Goal: Task Accomplishment & Management: Manage account settings

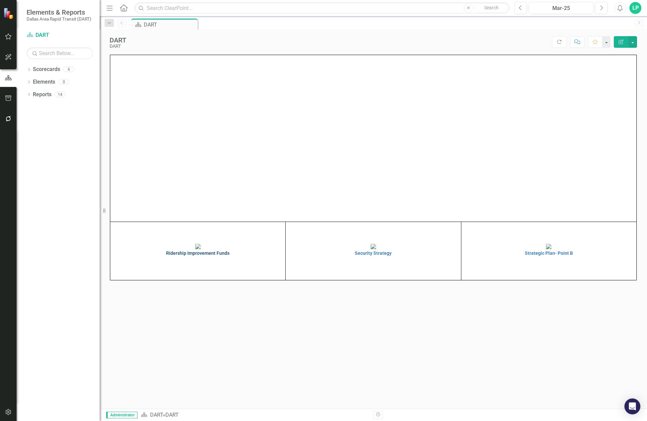
click at [201, 249] on img at bounding box center [197, 246] width 5 height 5
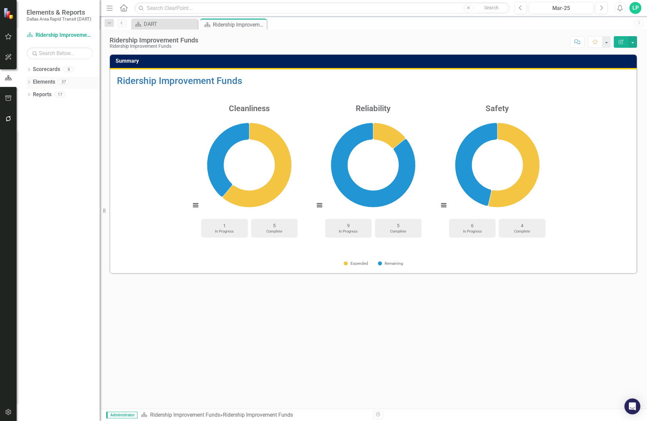
click at [40, 77] on div "Elements" at bounding box center [44, 82] width 22 height 11
click at [45, 78] on link "Elements" at bounding box center [44, 82] width 22 height 8
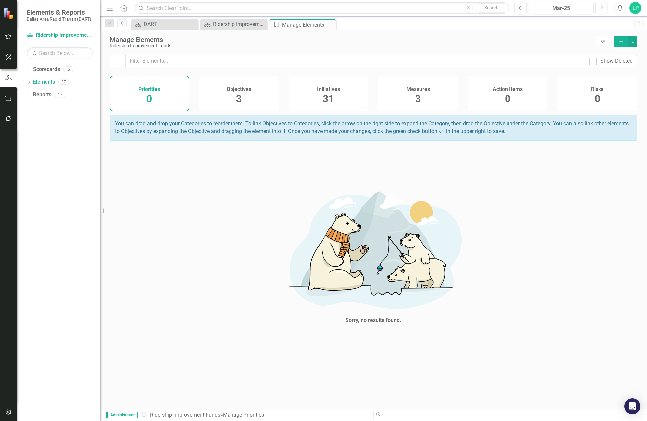
click at [333, 95] on span "31" at bounding box center [328, 99] width 11 height 12
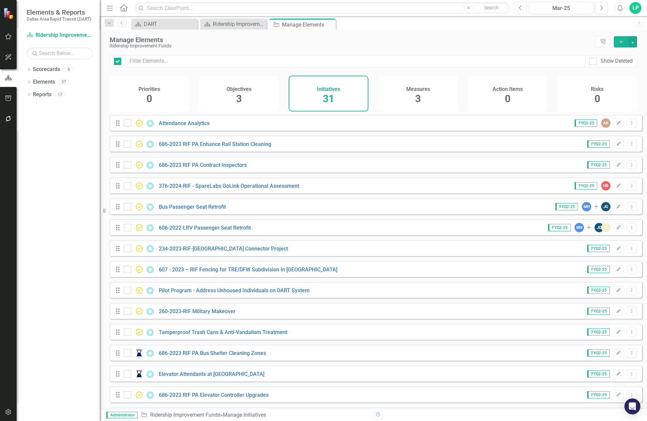
checkbox input "false"
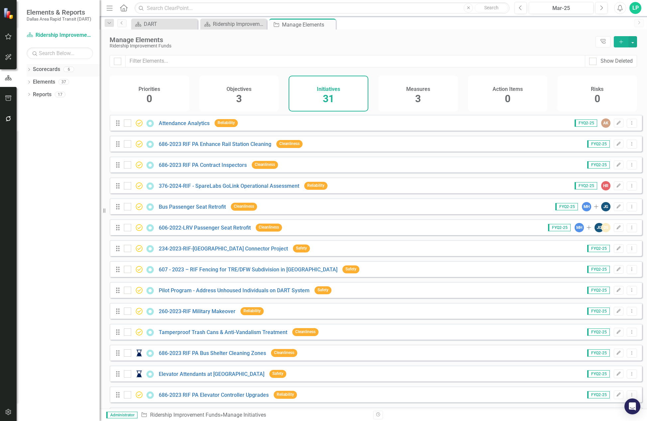
click at [49, 67] on link "Scorecards" at bounding box center [46, 70] width 27 height 8
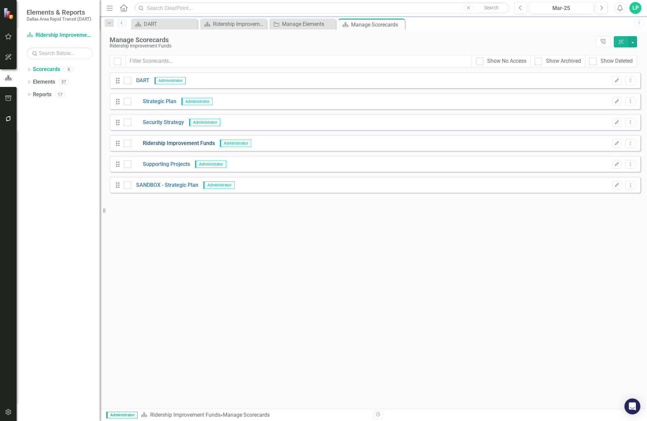
click at [170, 141] on link "Ridership Improvement Funds" at bounding box center [173, 144] width 84 height 8
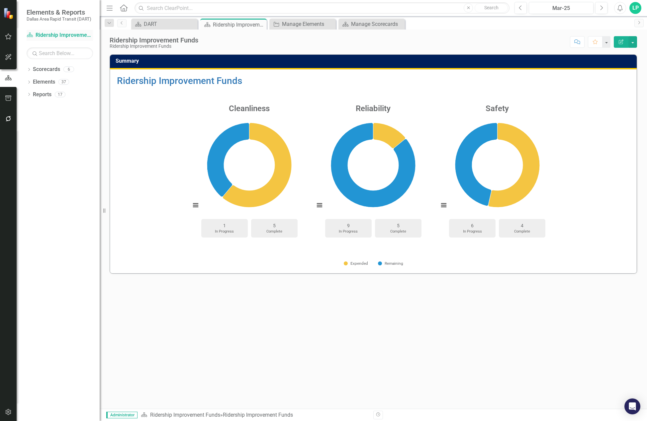
click at [57, 32] on link "Scorecard Ridership Improvement Funds" at bounding box center [60, 36] width 66 height 8
click at [289, 25] on div "Manage Elements" at bounding box center [304, 24] width 44 height 8
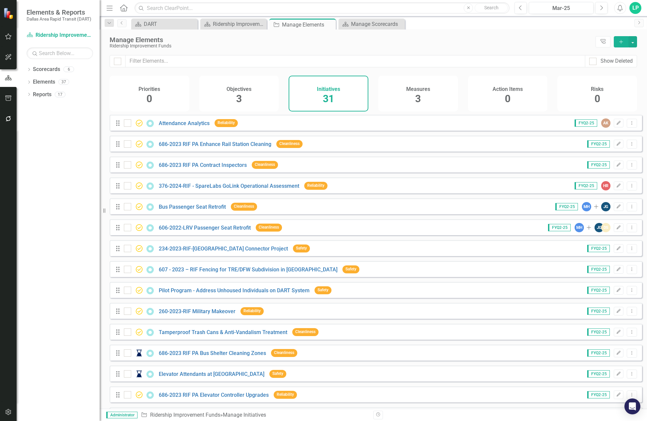
drag, startPoint x: 330, startPoint y: 24, endPoint x: 338, endPoint y: 25, distance: 7.3
click at [0, 0] on icon "Close" at bounding box center [0, 0] width 0 height 0
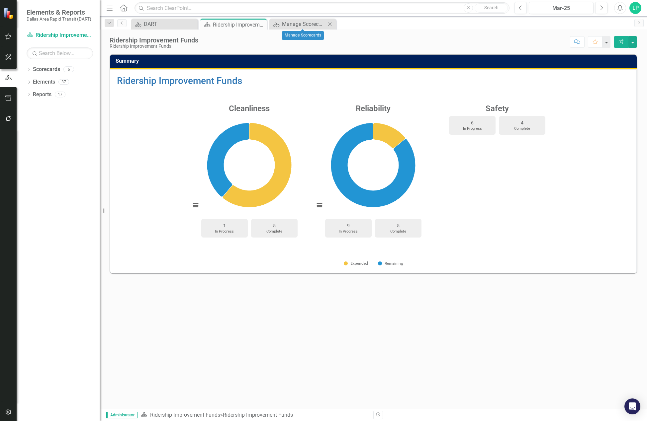
click at [329, 22] on icon "Close" at bounding box center [329, 24] width 7 height 5
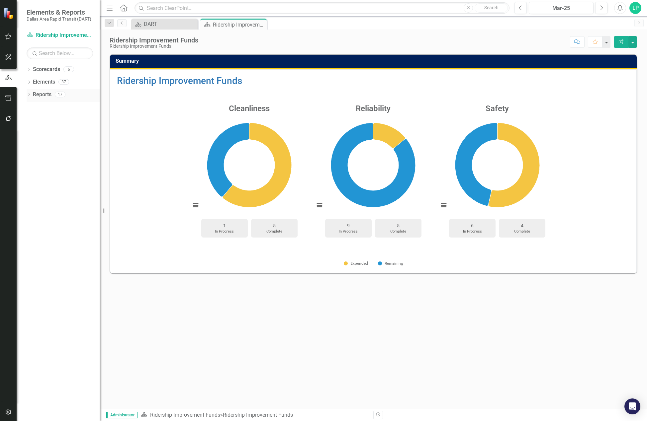
click at [47, 96] on link "Reports" at bounding box center [42, 95] width 19 height 8
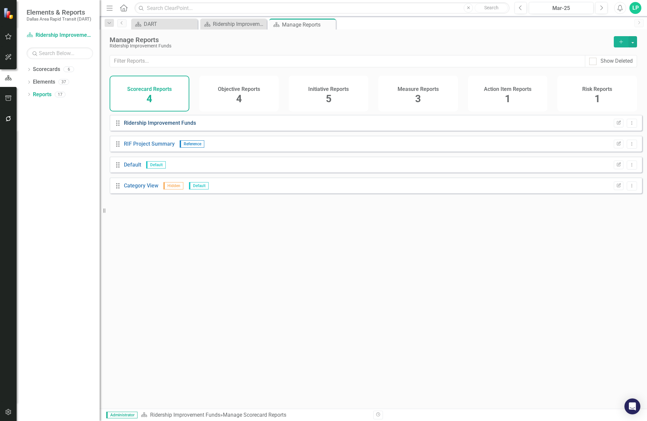
click at [165, 126] on link "Ridership Improvement Funds" at bounding box center [160, 123] width 72 height 6
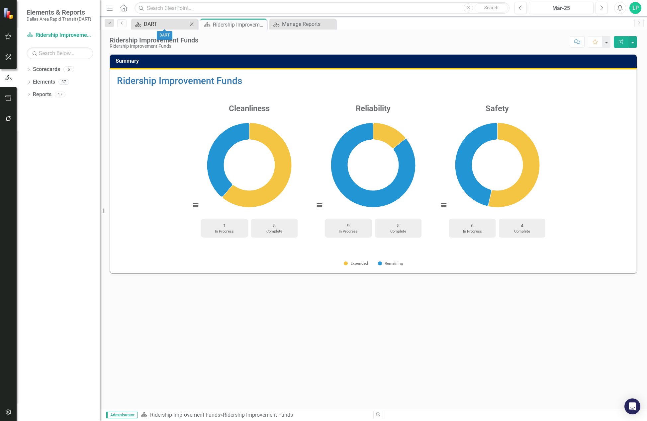
click at [152, 21] on div "DART" at bounding box center [166, 24] width 44 height 8
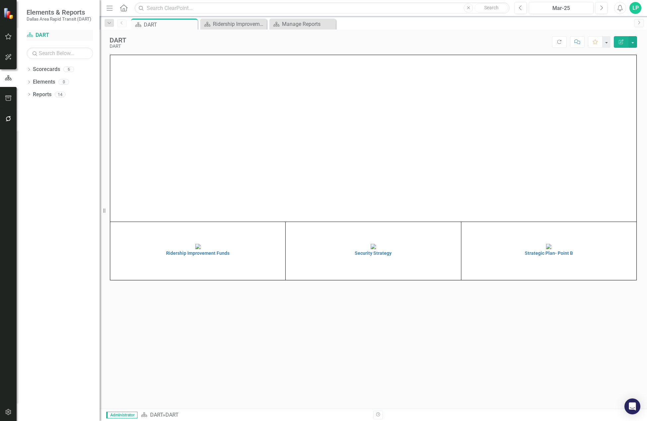
click at [40, 33] on link "Scorecard DART" at bounding box center [60, 36] width 66 height 8
click at [28, 68] on icon "Dropdown" at bounding box center [29, 70] width 5 height 4
click at [32, 82] on icon "Dropdown" at bounding box center [32, 82] width 5 height 4
click at [48, 117] on link "Ridership Improvement Funds" at bounding box center [71, 120] width 56 height 8
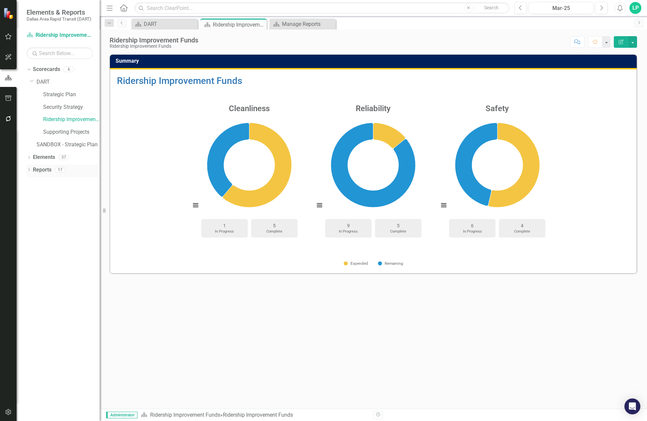
click at [29, 169] on icon "Dropdown" at bounding box center [29, 171] width 5 height 4
click at [75, 204] on div "RIF Project Summary" at bounding box center [67, 206] width 64 height 6
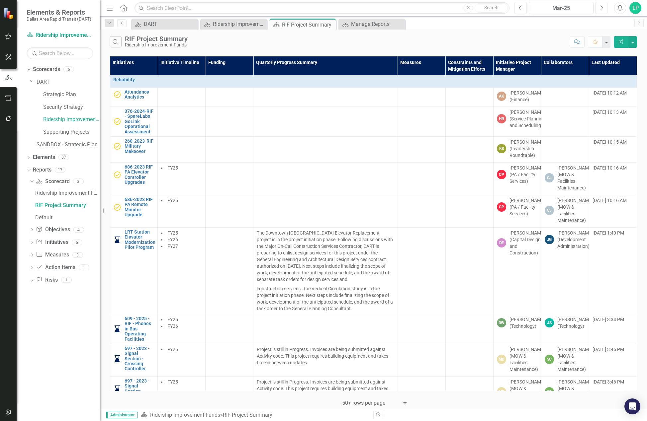
click at [601, 7] on icon "Next" at bounding box center [601, 8] width 4 height 6
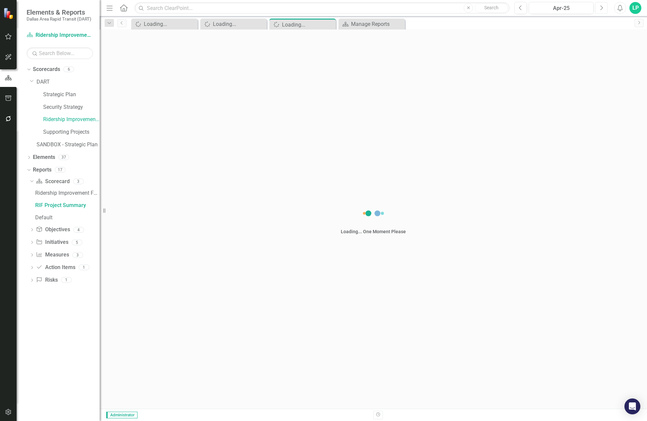
click at [601, 7] on icon "Next" at bounding box center [601, 8] width 4 height 6
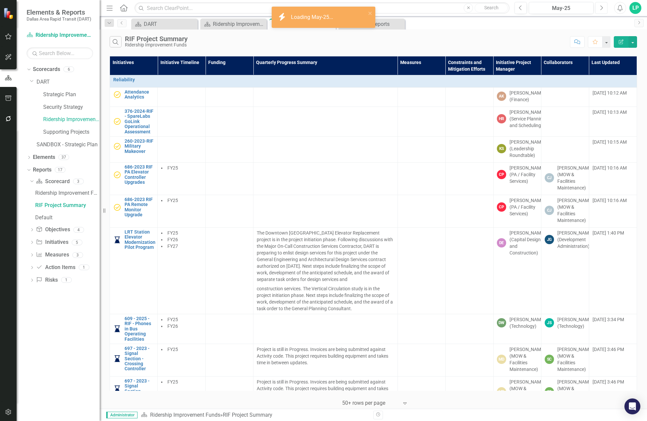
click at [600, 7] on icon "Next" at bounding box center [601, 8] width 4 height 6
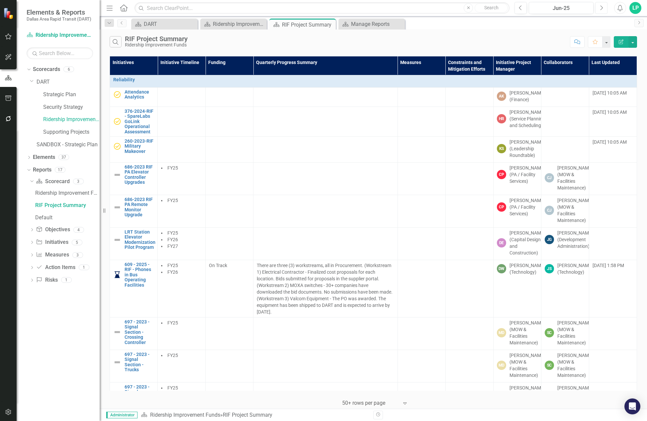
click at [600, 7] on icon "Next" at bounding box center [601, 8] width 4 height 6
click at [634, 44] on button "button" at bounding box center [632, 42] width 9 height 12
click at [623, 52] on link "Edit Report Edit Report" at bounding box center [610, 54] width 52 height 12
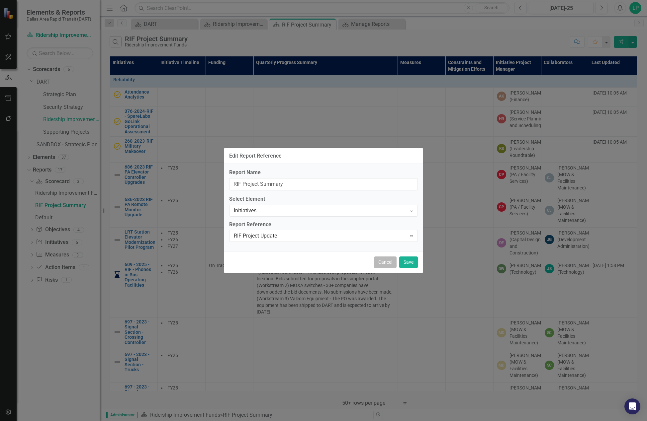
click at [391, 265] on button "Cancel" at bounding box center [385, 263] width 23 height 12
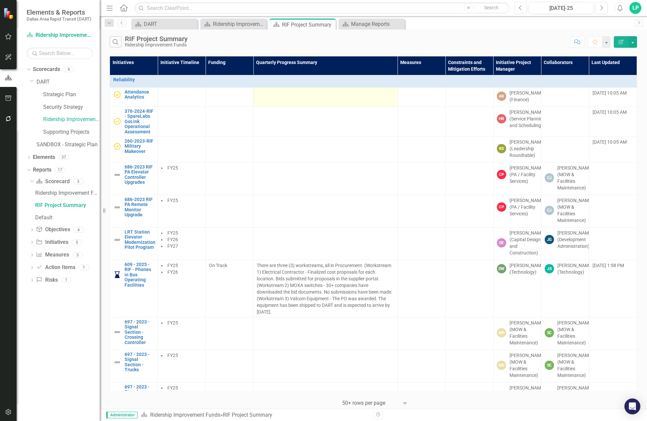
click at [307, 99] on td at bounding box center [325, 97] width 144 height 19
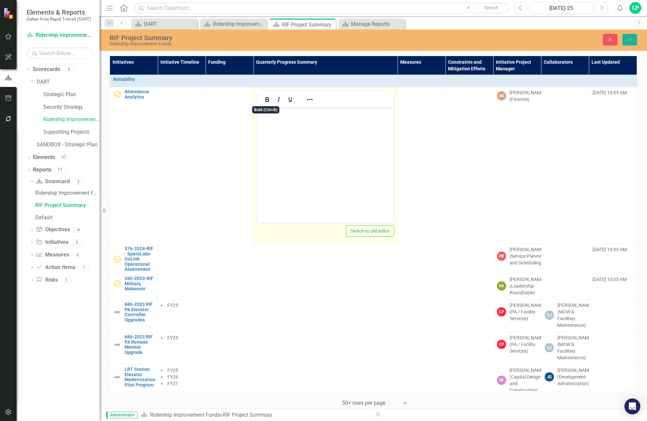
click at [282, 125] on body "Rich Text Area. Press ALT-0 for help." at bounding box center [325, 157] width 136 height 100
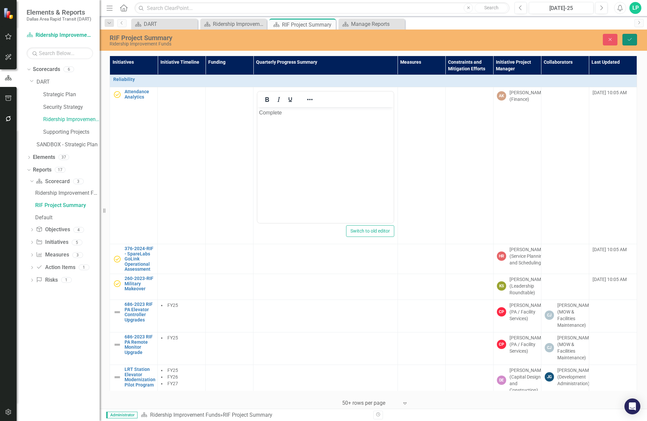
click at [632, 41] on icon "Save" at bounding box center [630, 39] width 6 height 5
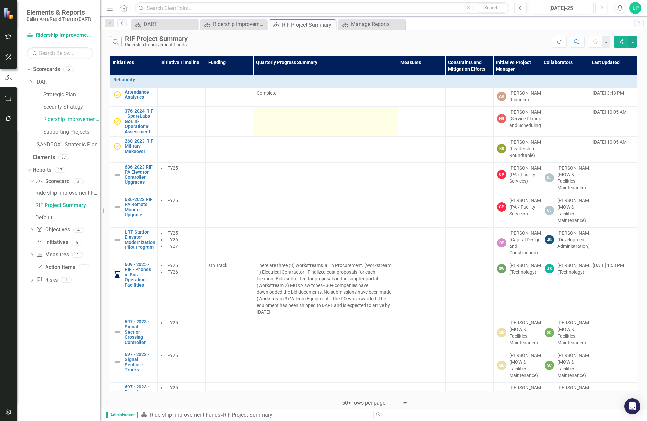
click at [299, 137] on td at bounding box center [325, 122] width 144 height 30
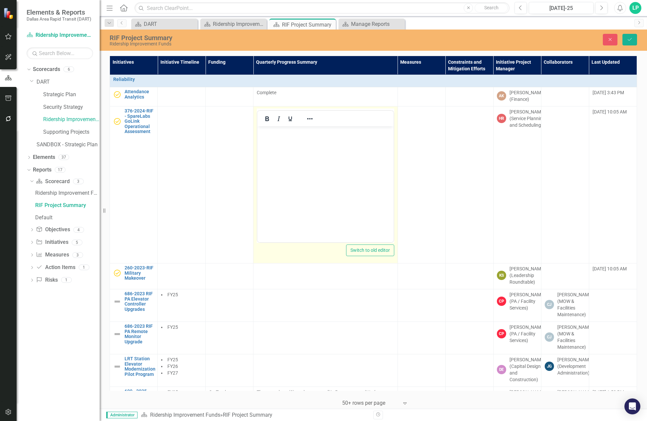
click at [289, 147] on body "Rich Text Area. Press ALT-0 for help." at bounding box center [325, 177] width 136 height 100
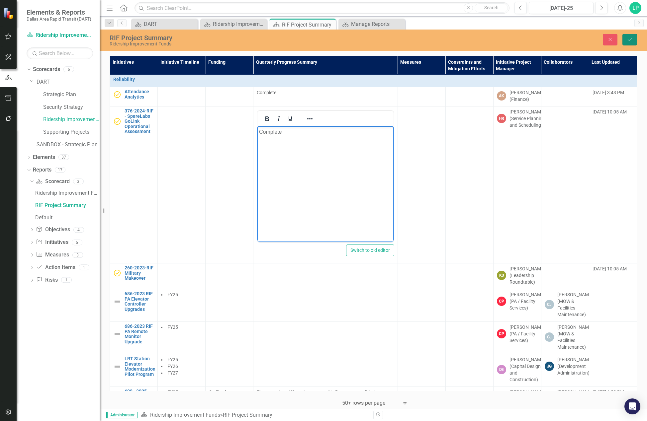
click at [629, 40] on icon "Save" at bounding box center [630, 39] width 6 height 5
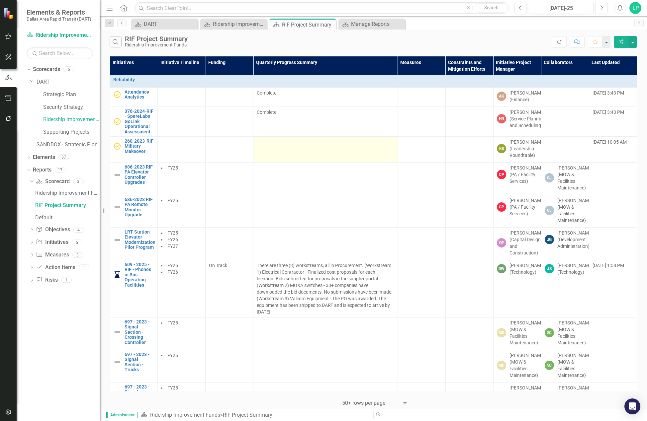
click at [274, 147] on div at bounding box center [325, 143] width 137 height 8
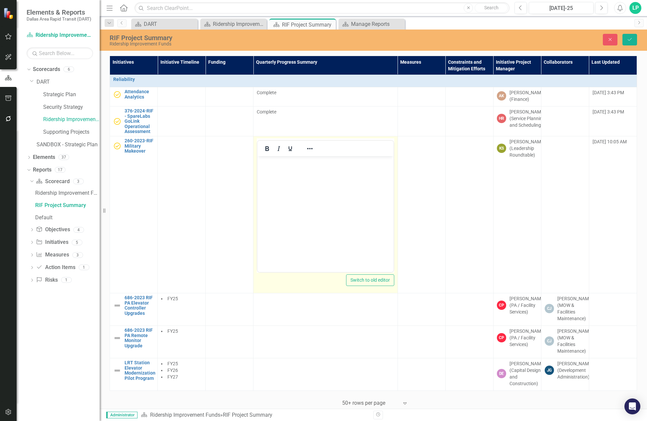
drag, startPoint x: 271, startPoint y: 197, endPoint x: 270, endPoint y: 193, distance: 4.4
click at [271, 197] on body "Rich Text Area. Press ALT-0 for help." at bounding box center [325, 206] width 136 height 100
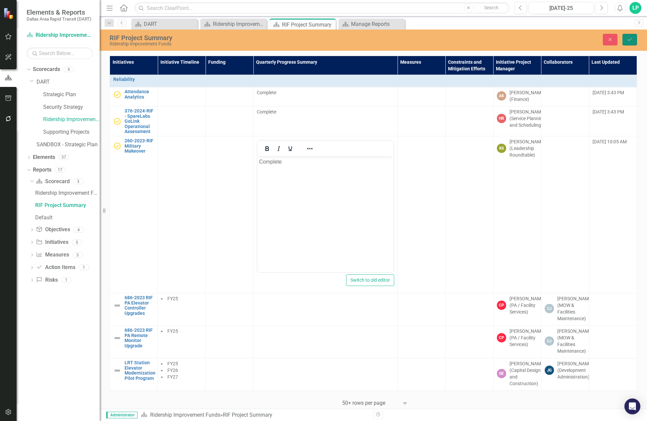
click at [628, 39] on icon "Save" at bounding box center [630, 39] width 6 height 5
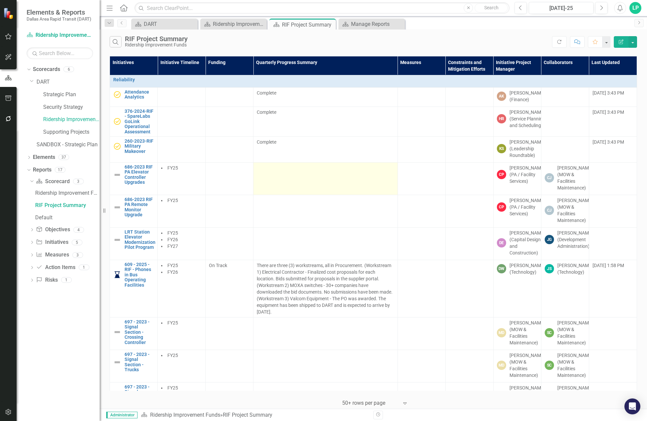
click at [267, 195] on td at bounding box center [325, 178] width 144 height 33
click at [268, 195] on td at bounding box center [325, 178] width 144 height 33
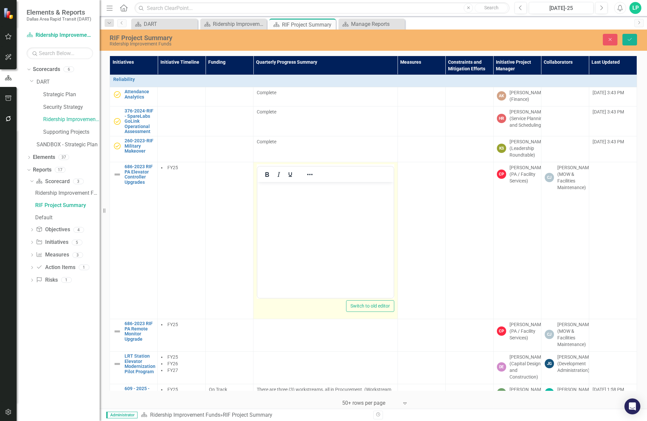
click at [272, 196] on body "Rich Text Area. Press ALT-0 for help." at bounding box center [325, 232] width 136 height 100
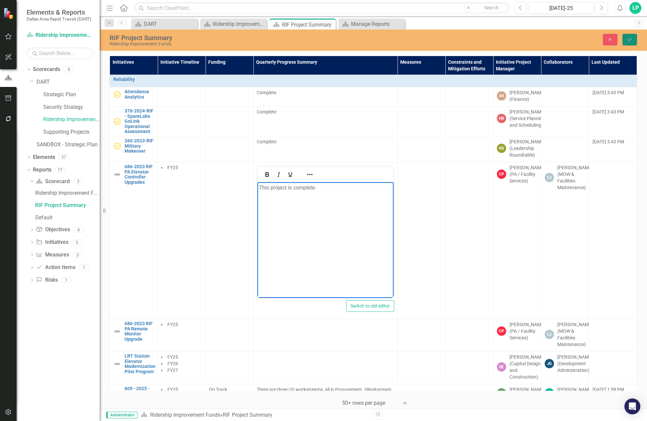
click at [631, 40] on icon "Save" at bounding box center [630, 39] width 6 height 5
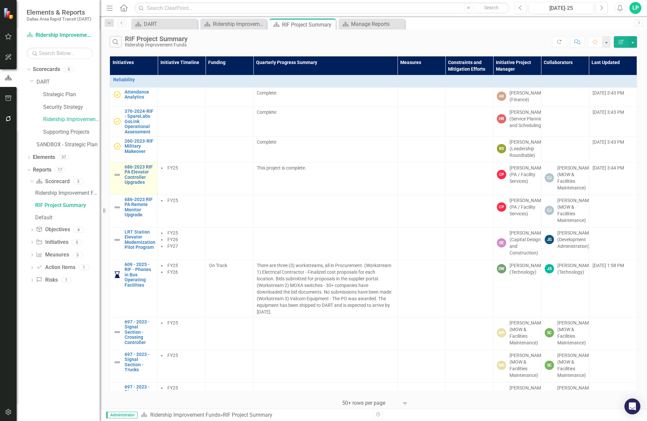
click at [117, 179] on img at bounding box center [117, 175] width 8 height 8
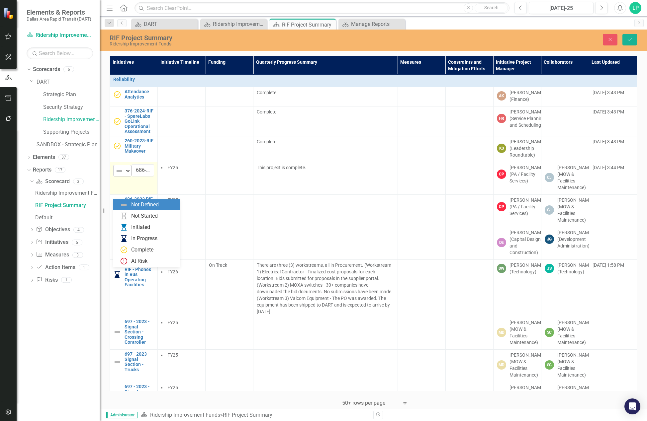
click at [126, 174] on icon "Expand" at bounding box center [128, 170] width 7 height 5
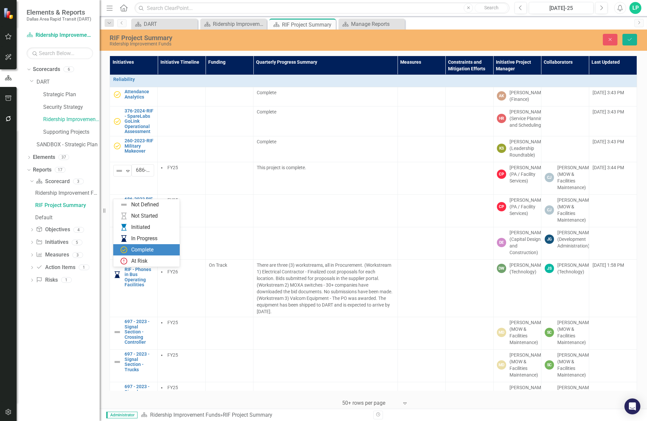
click at [138, 247] on div "Complete" at bounding box center [142, 250] width 22 height 8
click at [629, 36] on button "Save" at bounding box center [629, 40] width 15 height 12
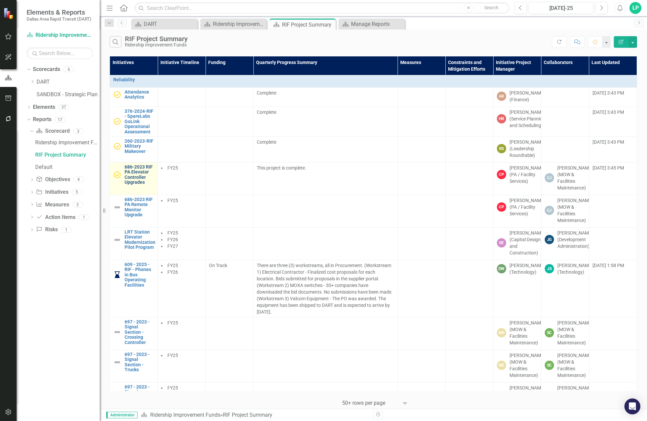
click at [141, 185] on link "686-2023 RIF PA Elevator Controller Upgrades" at bounding box center [140, 175] width 30 height 21
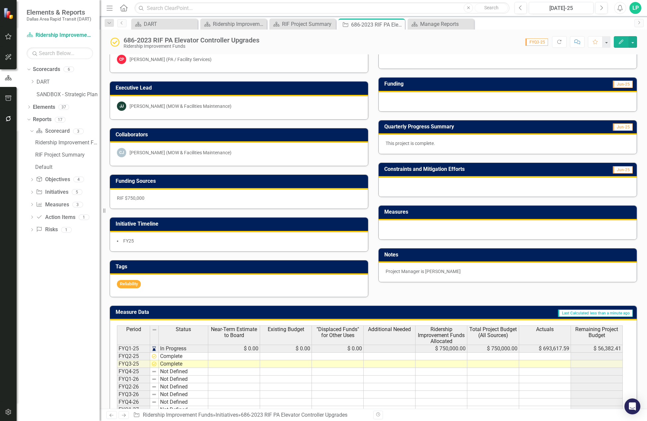
scroll to position [66, 0]
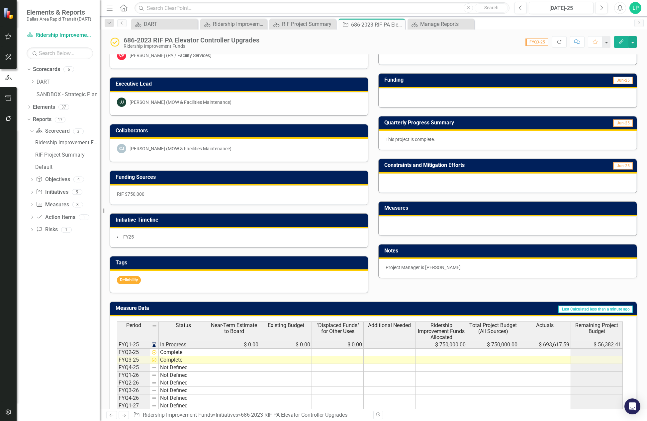
click at [467, 265] on p "Project Manager is [PERSON_NAME]" at bounding box center [508, 267] width 244 height 7
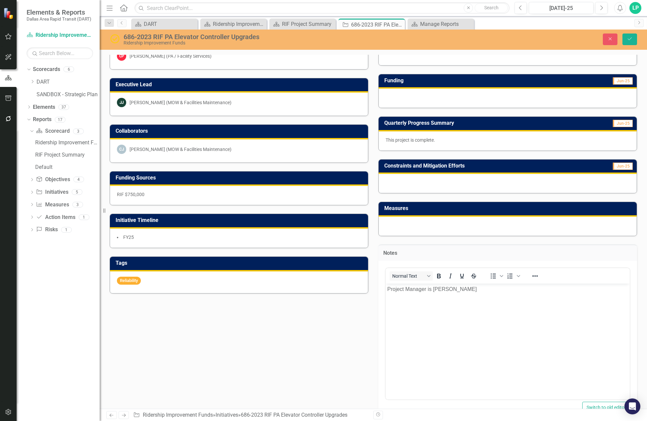
scroll to position [0, 0]
drag, startPoint x: 853, startPoint y: 549, endPoint x: 473, endPoint y: 290, distance: 459.5
click at [473, 290] on p "Project Manager is [PERSON_NAME]" at bounding box center [507, 289] width 241 height 8
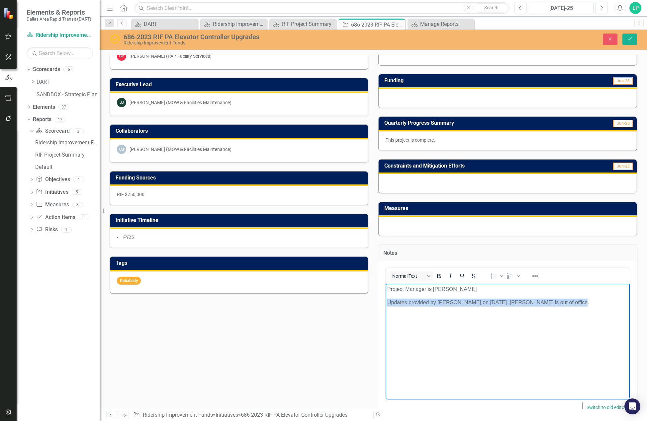
drag, startPoint x: 389, startPoint y: 306, endPoint x: 576, endPoint y: 306, distance: 187.6
click at [576, 306] on p "Updates provided by [PERSON_NAME] on [DATE]. [PERSON_NAME] is out of office." at bounding box center [507, 303] width 241 height 8
copy p "Updates provided by [PERSON_NAME] on [DATE]. [PERSON_NAME] is out of office."
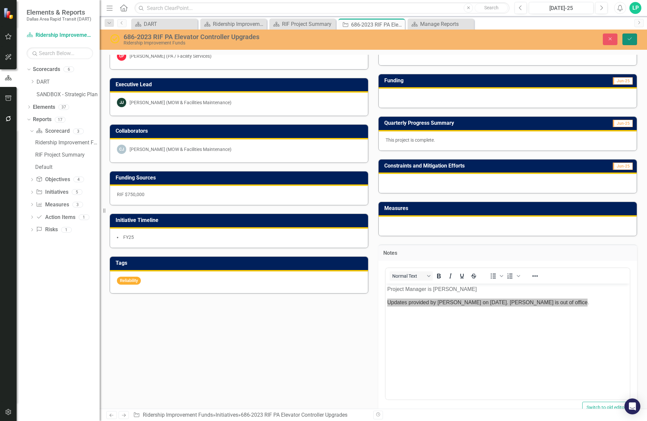
click at [628, 37] on icon "Save" at bounding box center [630, 39] width 6 height 5
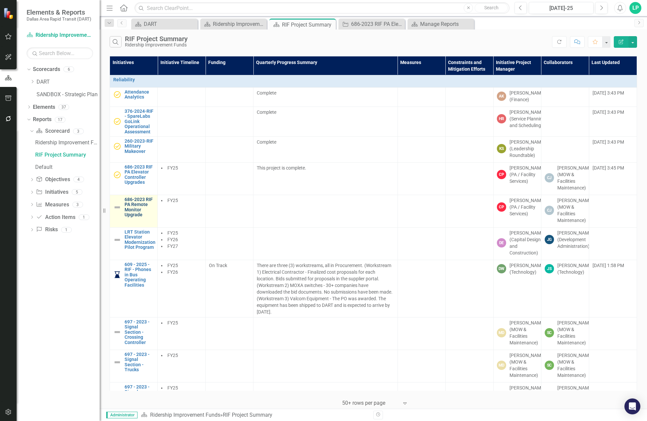
click at [135, 218] on link "686-2023 RIF PA Remote Monitor Upgrade" at bounding box center [140, 207] width 30 height 21
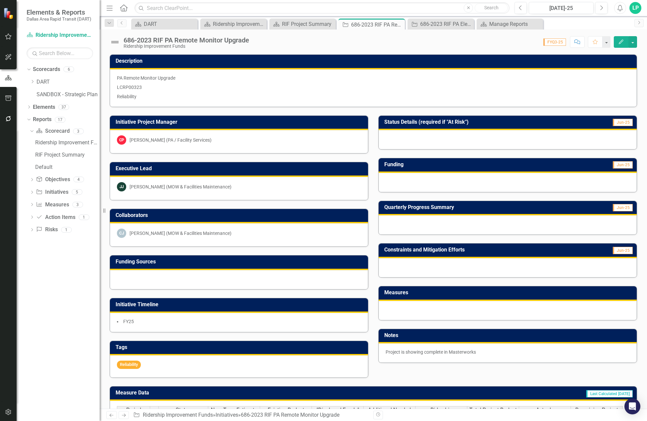
click at [445, 224] on div at bounding box center [508, 225] width 258 height 19
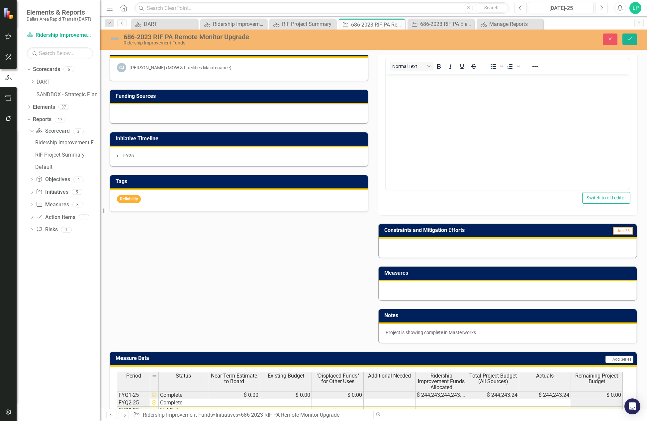
scroll to position [232, 0]
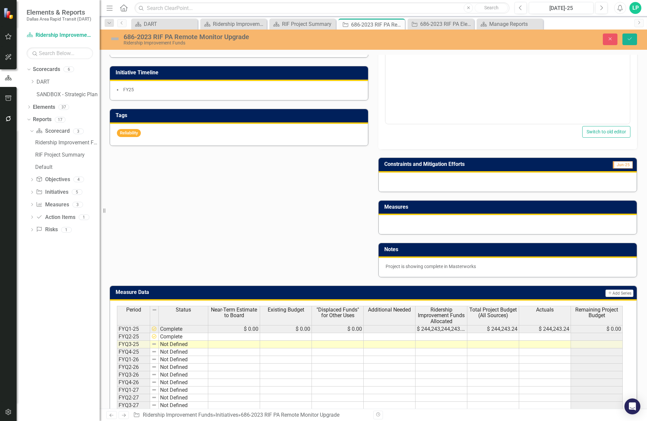
click at [488, 269] on p "Project is showing complete in Masterworks" at bounding box center [508, 266] width 244 height 7
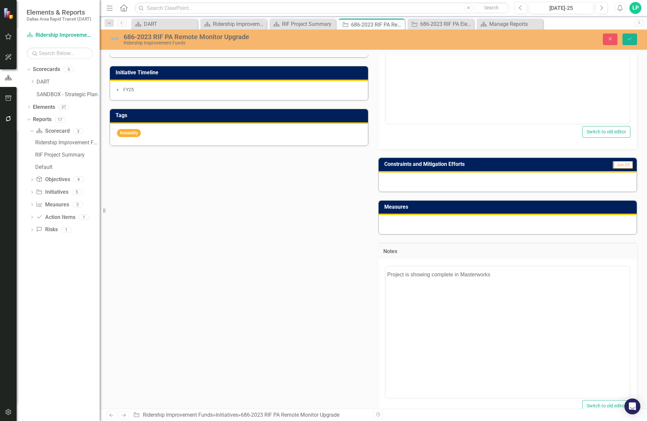
scroll to position [0, 0]
drag, startPoint x: 874, startPoint y: 551, endPoint x: 501, endPoint y: 289, distance: 455.7
click at [501, 289] on p "Project is showing complete in Masterworks" at bounding box center [507, 288] width 241 height 8
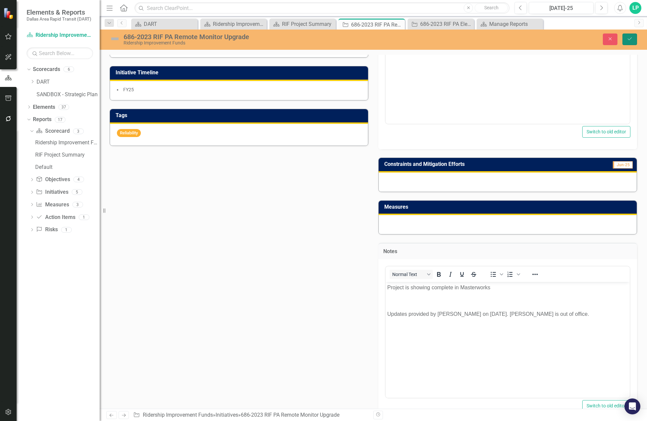
click at [631, 38] on icon "Save" at bounding box center [630, 39] width 6 height 5
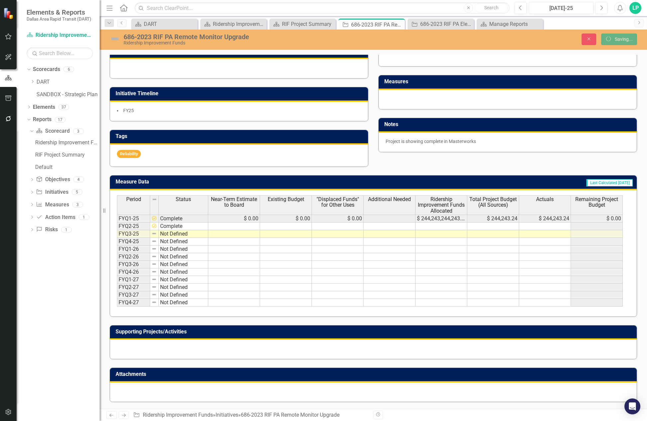
scroll to position [212, 0]
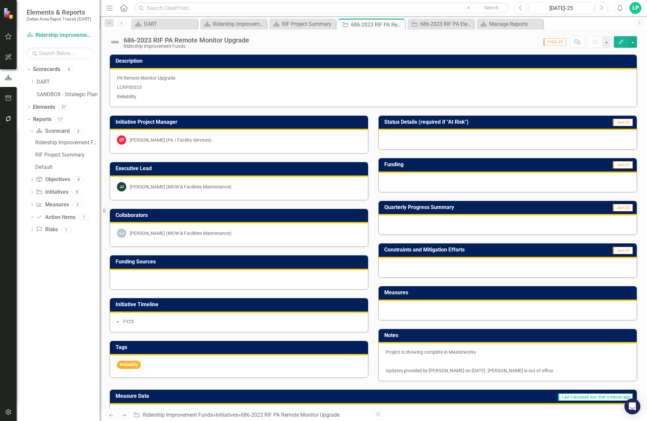
click at [414, 223] on div at bounding box center [508, 225] width 258 height 19
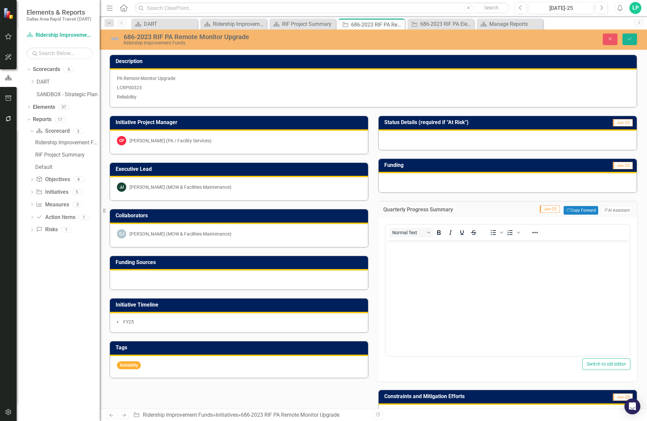
scroll to position [0, 0]
click at [406, 257] on body "Rich Text Area. Press ALT-0 for help." at bounding box center [508, 290] width 244 height 100
click at [115, 38] on img at bounding box center [115, 39] width 11 height 11
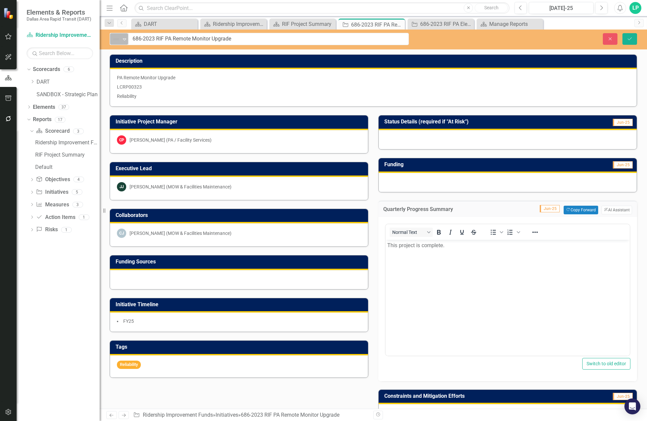
click at [121, 37] on div "Not Defined" at bounding box center [116, 39] width 10 height 9
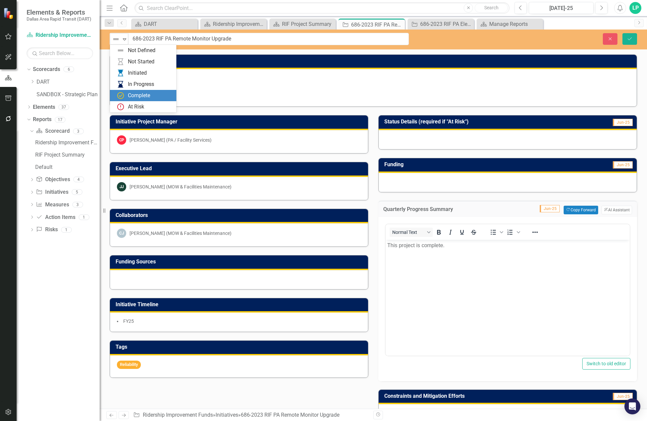
click at [135, 92] on div "Complete" at bounding box center [139, 96] width 22 height 8
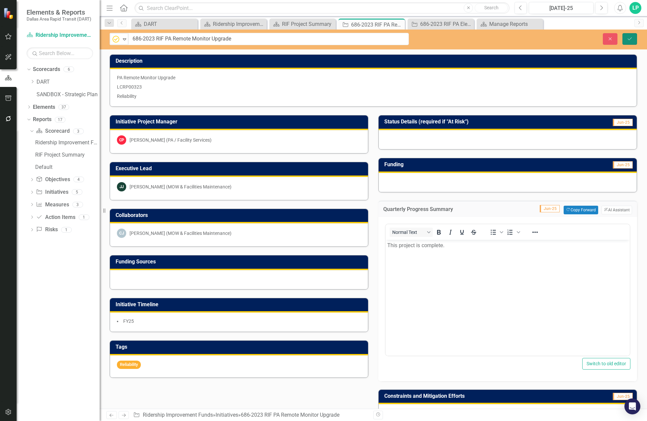
click at [626, 38] on button "Save" at bounding box center [629, 39] width 15 height 12
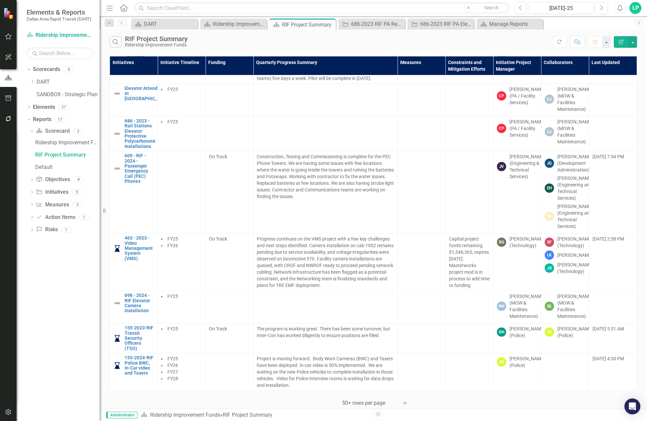
scroll to position [930, 0]
click at [140, 149] on link "686 - 2023 - Rail Stations Elevator Protective Polycarbonate Installations" at bounding box center [140, 134] width 31 height 31
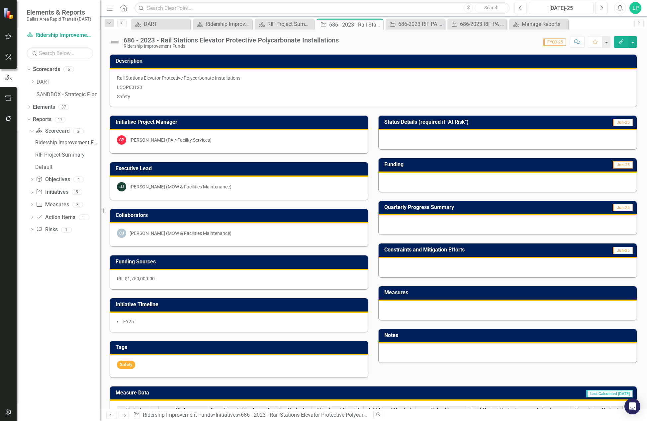
click at [423, 223] on div at bounding box center [508, 225] width 258 height 19
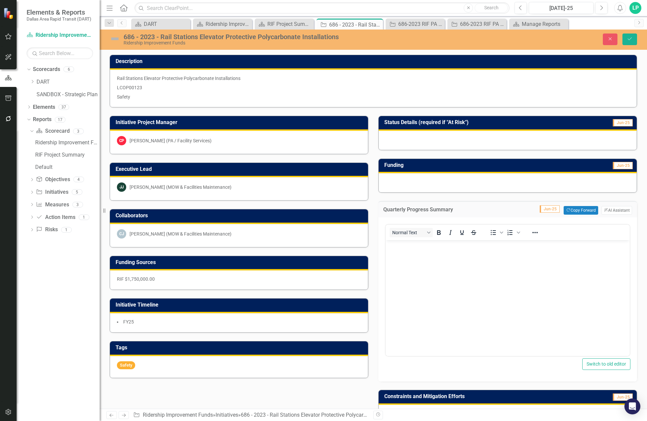
drag, startPoint x: 809, startPoint y: 463, endPoint x: 402, endPoint y: 255, distance: 457.2
click at [402, 255] on body "Rich Text Area. Press ALT-0 for help." at bounding box center [508, 290] width 244 height 100
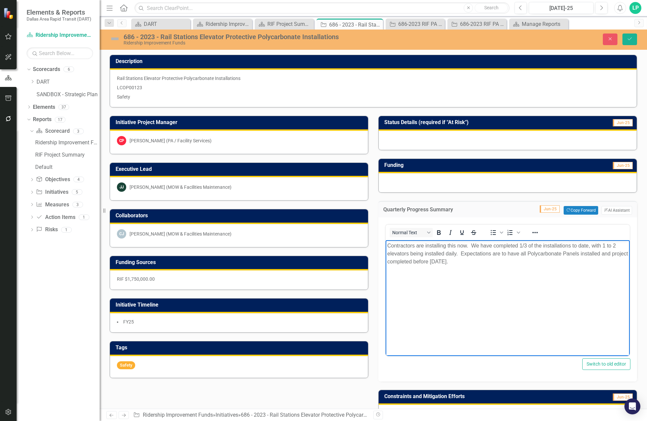
click at [114, 39] on img at bounding box center [115, 39] width 11 height 11
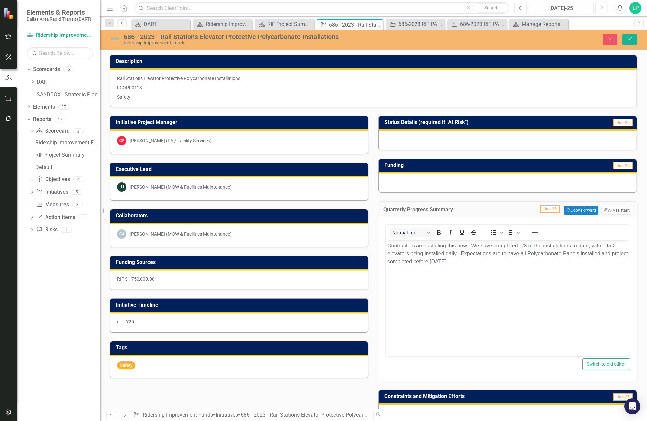
click at [114, 39] on img at bounding box center [115, 39] width 11 height 11
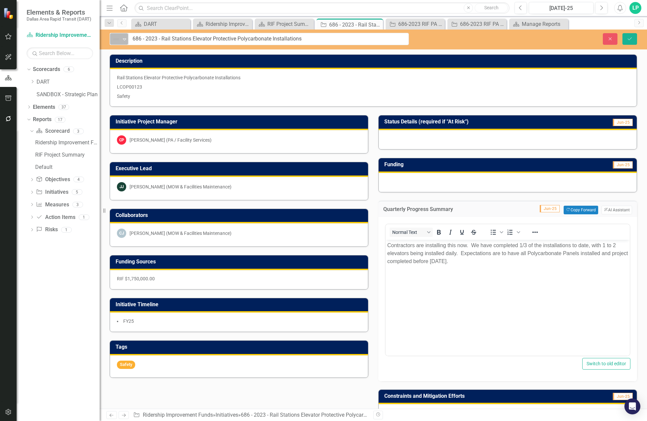
click at [119, 38] on img at bounding box center [116, 39] width 8 height 8
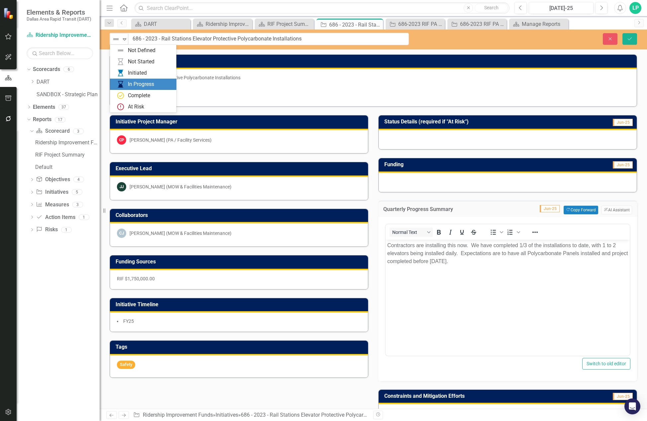
click at [139, 81] on div "In Progress" at bounding box center [141, 85] width 26 height 8
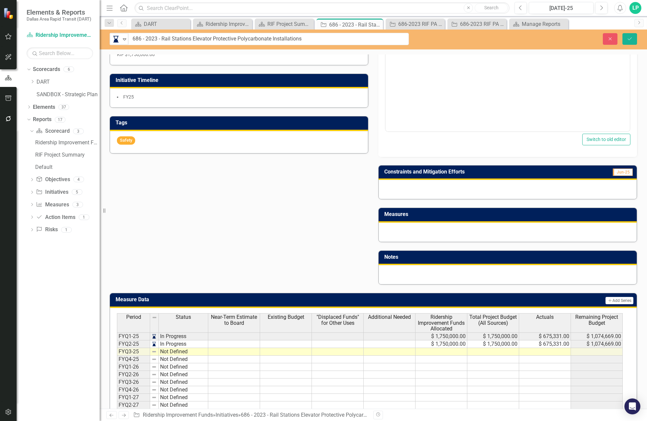
scroll to position [232, 0]
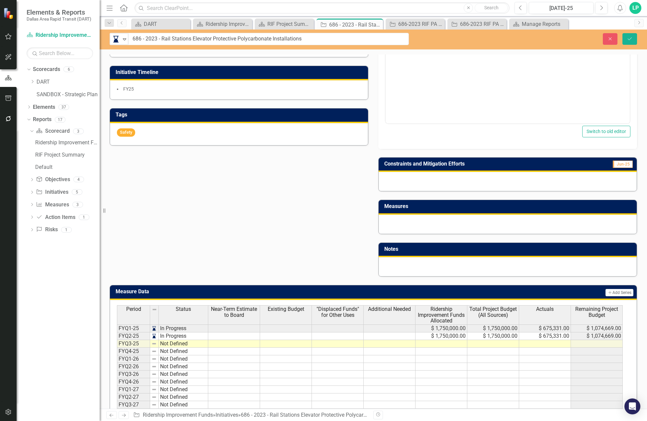
click at [419, 263] on div at bounding box center [508, 266] width 258 height 19
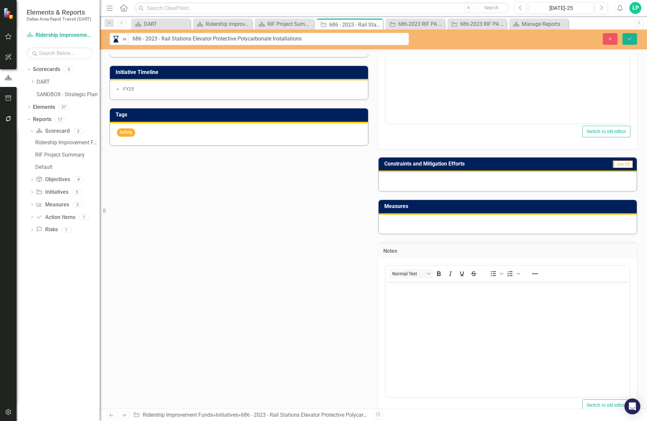
scroll to position [0, 0]
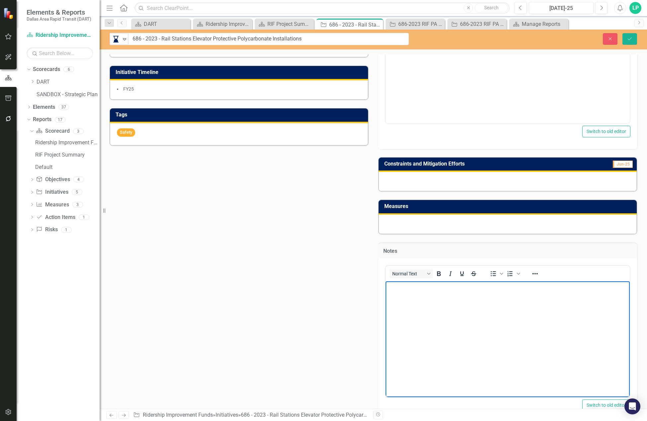
click at [411, 297] on body "Rich Text Area. Press ALT-0 for help." at bounding box center [508, 332] width 244 height 100
drag, startPoint x: 631, startPoint y: 38, endPoint x: 597, endPoint y: 278, distance: 242.9
click at [631, 37] on icon "Save" at bounding box center [630, 39] width 6 height 5
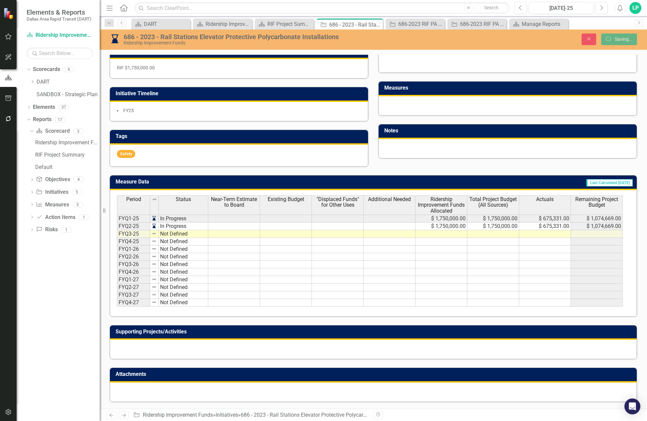
scroll to position [212, 0]
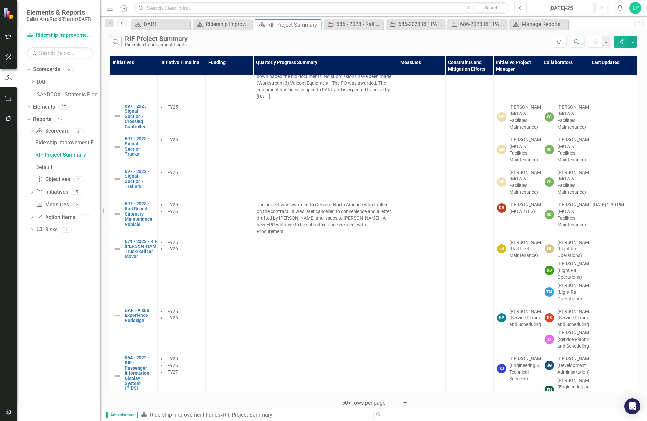
scroll to position [232, 0]
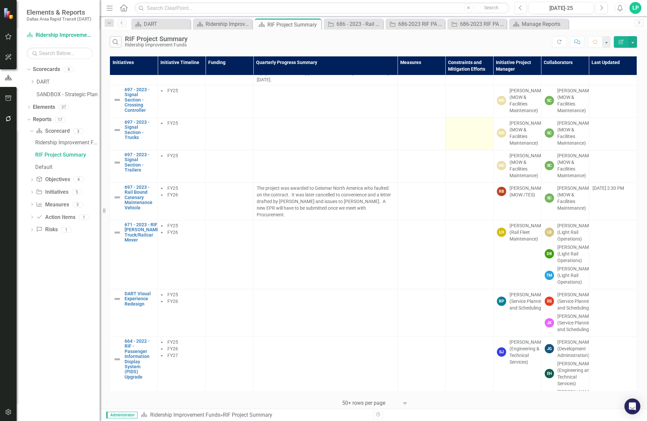
drag, startPoint x: 520, startPoint y: 200, endPoint x: 462, endPoint y: 167, distance: 67.1
click at [462, 150] on td at bounding box center [469, 134] width 48 height 33
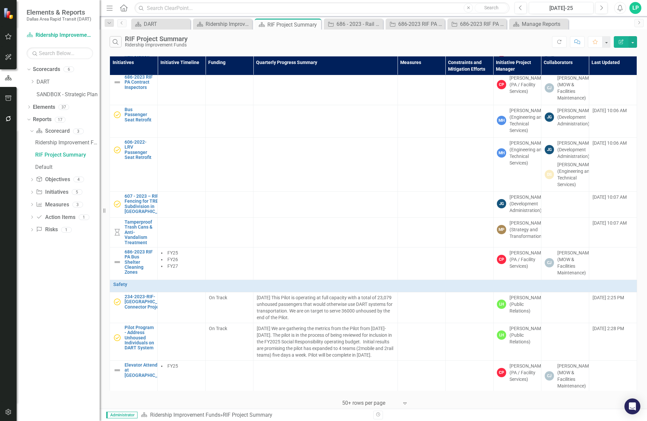
scroll to position [631, 0]
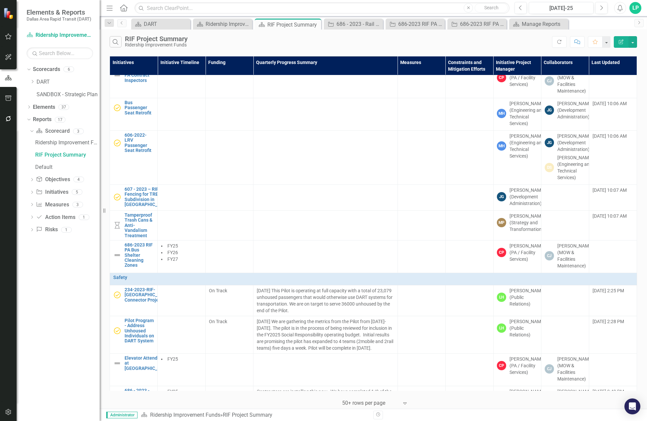
click at [295, 65] on td at bounding box center [325, 49] width 144 height 33
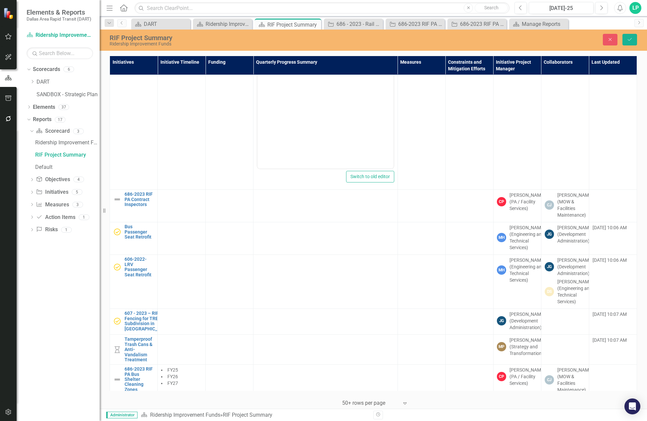
scroll to position [0, 0]
drag, startPoint x: 283, startPoint y: 64, endPoint x: 286, endPoint y: 84, distance: 20.1
click at [284, 67] on body "Rich Text Area. Press ALT-0 for help." at bounding box center [325, 103] width 136 height 100
drag, startPoint x: 296, startPoint y: 59, endPoint x: 258, endPoint y: 59, distance: 37.5
click at [258, 59] on body "This project is complete." at bounding box center [325, 103] width 136 height 100
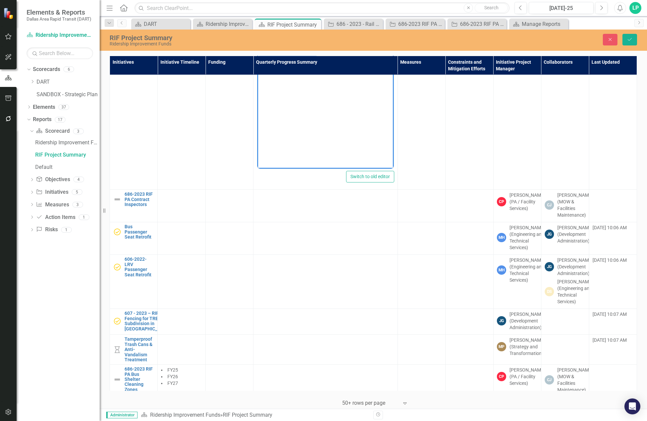
copy p "This project is complete."
click at [629, 40] on icon "Save" at bounding box center [630, 39] width 6 height 5
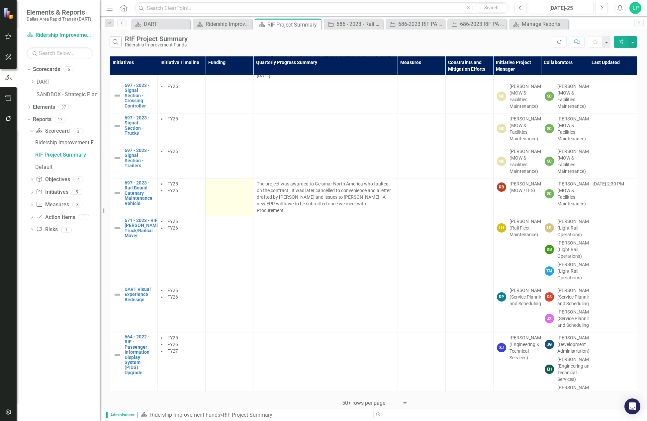
scroll to position [332, 0]
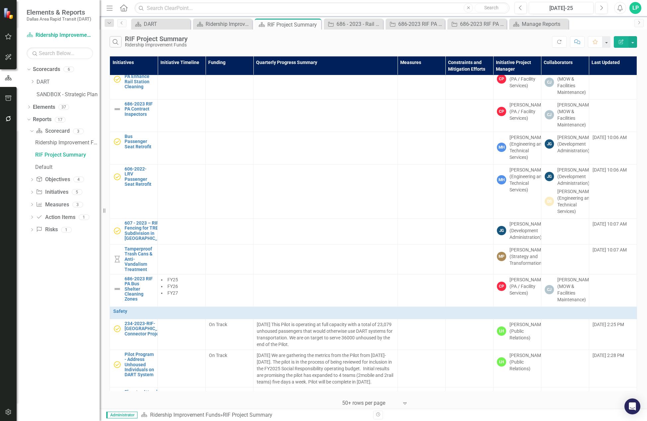
scroll to position [598, 0]
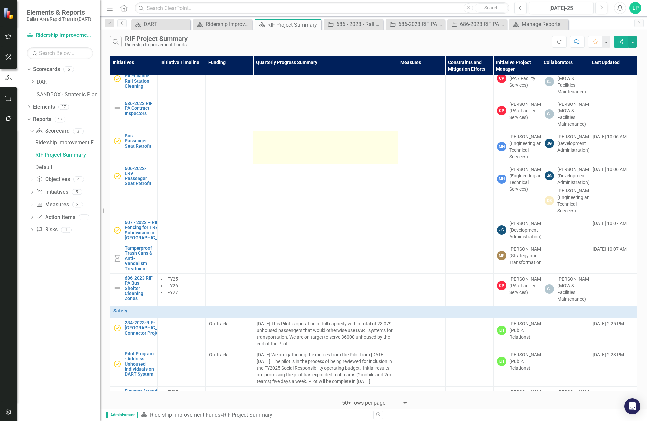
click at [278, 164] on td at bounding box center [325, 147] width 144 height 33
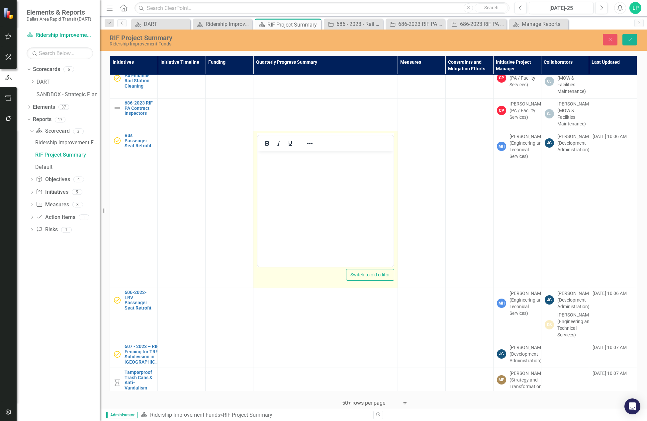
scroll to position [0, 0]
click at [278, 165] on body "Rich Text Area. Press ALT-0 for help." at bounding box center [325, 201] width 136 height 100
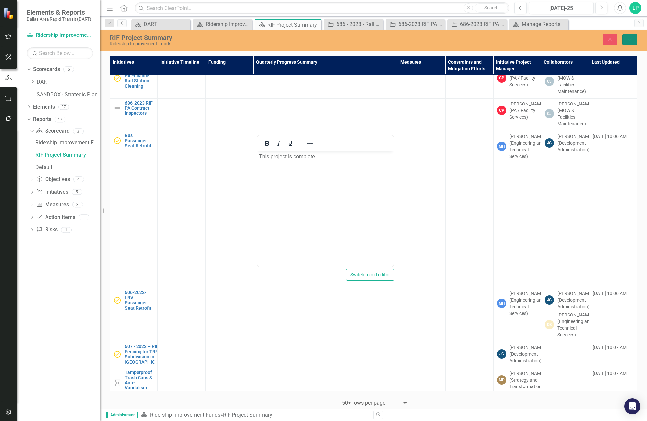
click at [632, 35] on button "Save" at bounding box center [629, 40] width 15 height 12
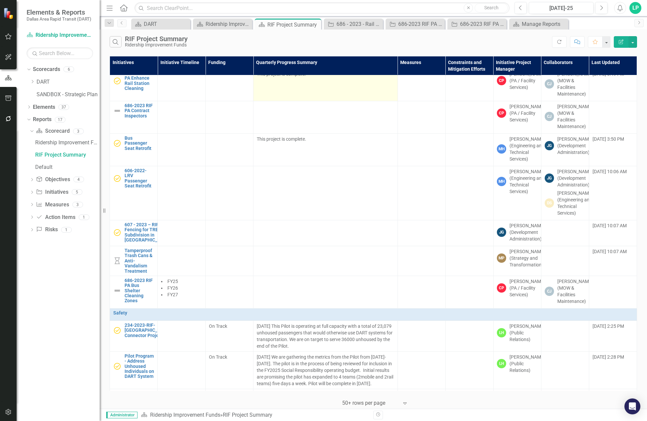
scroll to position [598, 0]
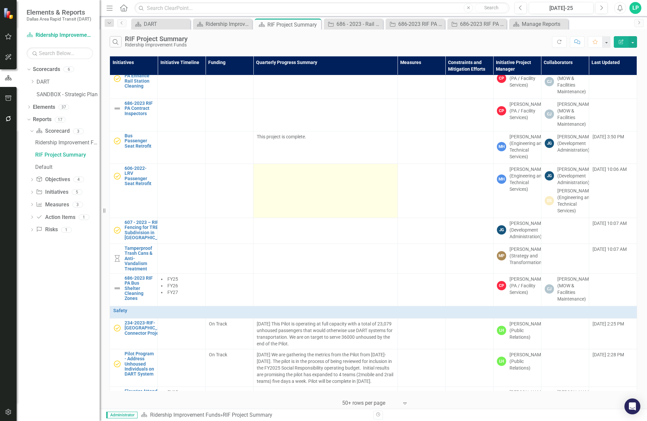
click at [282, 218] on td at bounding box center [325, 191] width 144 height 54
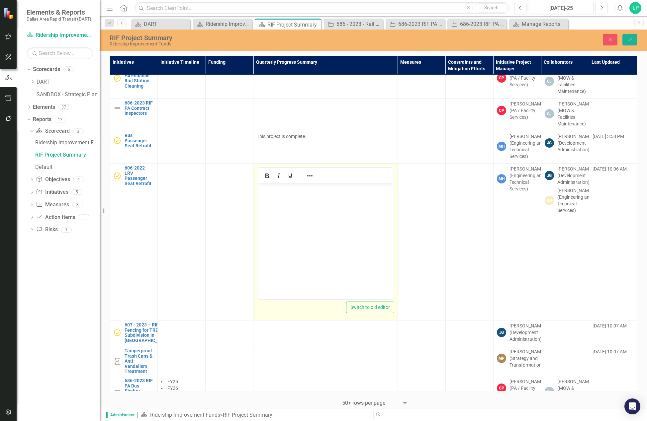
scroll to position [0, 0]
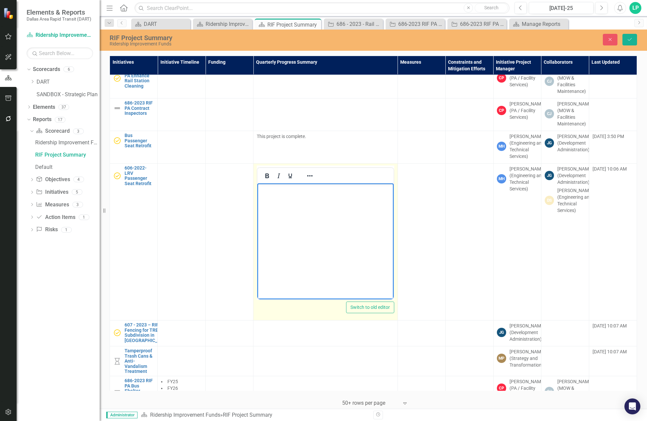
click at [281, 201] on body "Rich Text Area. Press ALT-0 for help." at bounding box center [325, 234] width 136 height 100
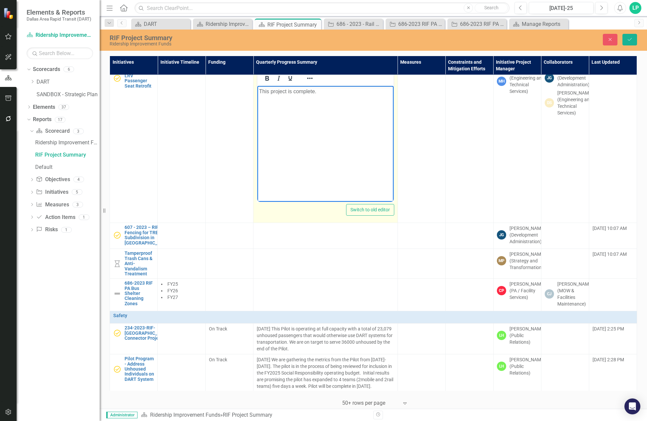
scroll to position [697, 0]
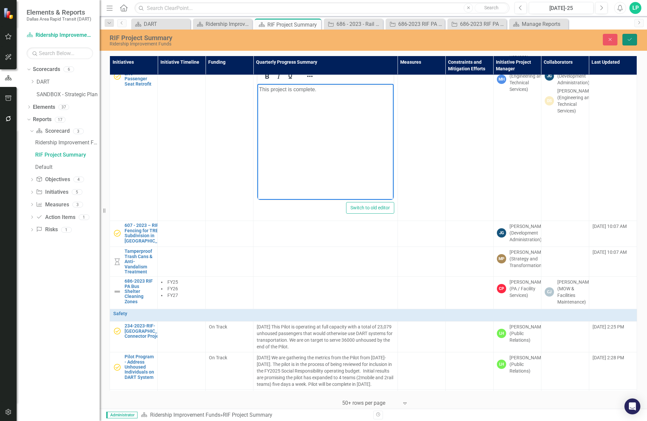
click at [631, 39] on icon "Save" at bounding box center [630, 39] width 6 height 5
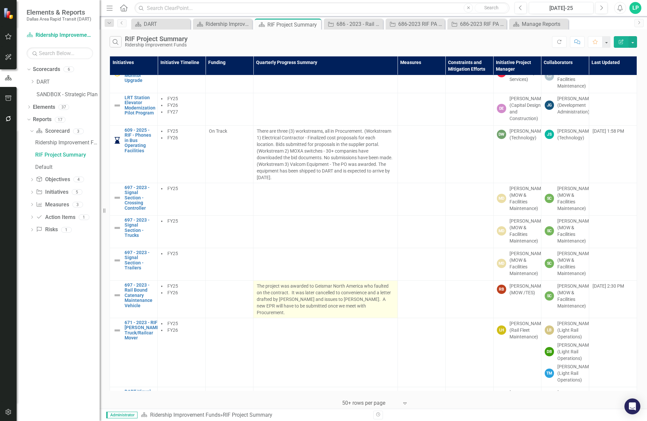
scroll to position [0, 0]
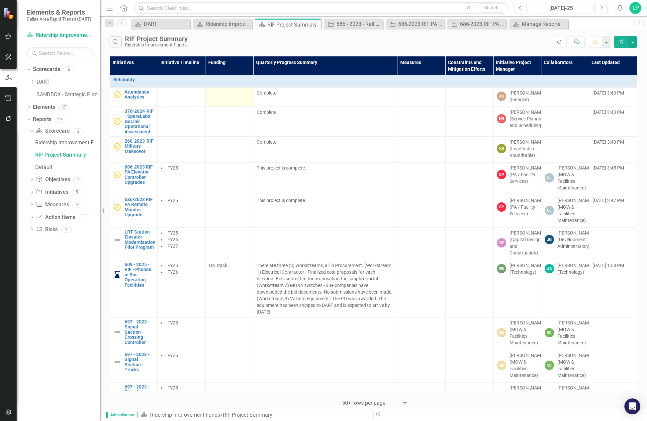
click at [232, 100] on td at bounding box center [230, 97] width 48 height 19
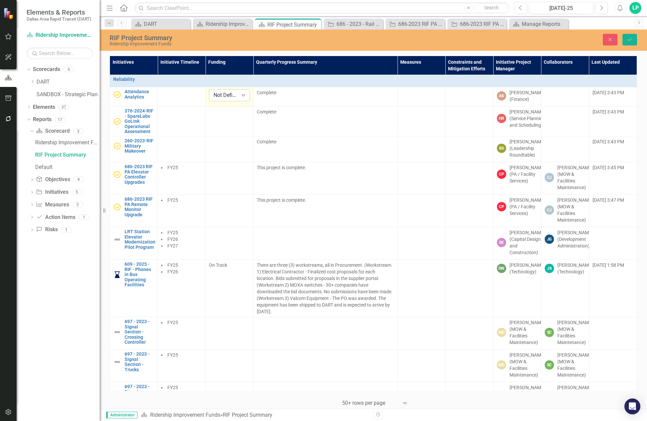
drag, startPoint x: 232, startPoint y: 100, endPoint x: 242, endPoint y: 97, distance: 10.2
click at [242, 97] on icon "Expand" at bounding box center [243, 95] width 7 height 5
click at [414, 97] on td at bounding box center [422, 96] width 48 height 19
click at [633, 41] on button "Save" at bounding box center [629, 40] width 15 height 12
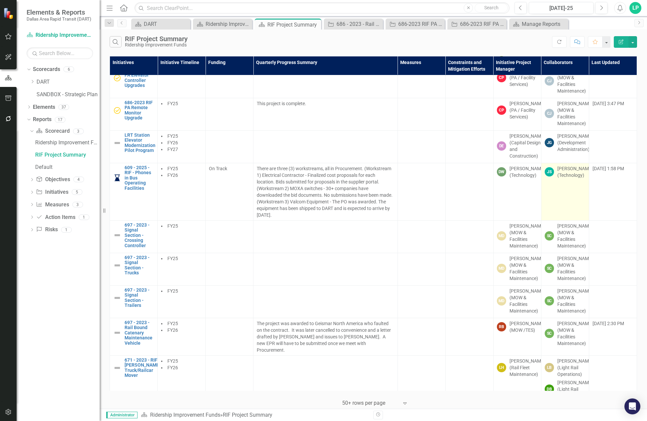
scroll to position [133, 0]
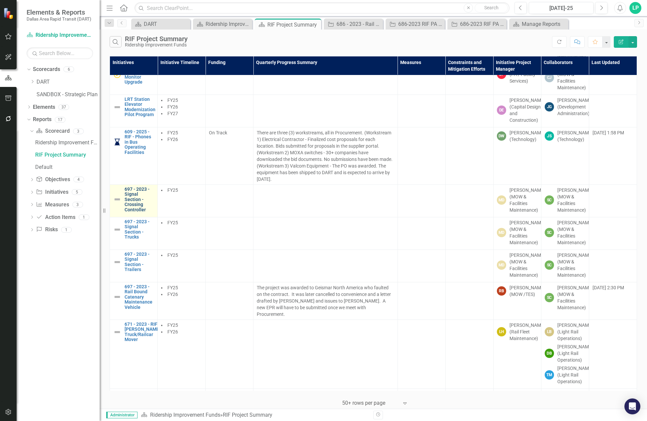
click at [133, 213] on link "697 - 2023 - Signal Section - Crossing Controller" at bounding box center [140, 200] width 30 height 26
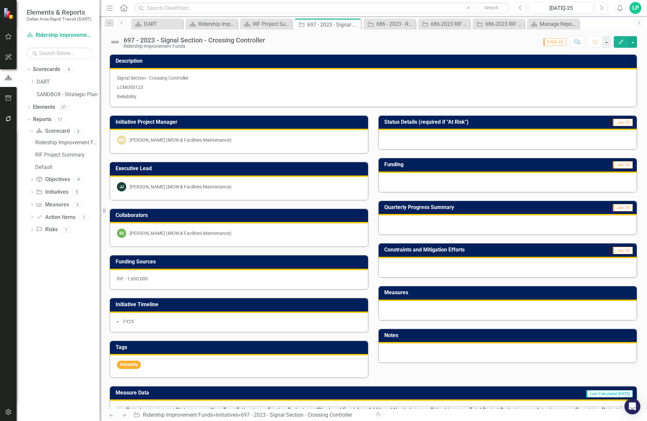
click at [147, 83] on p "LCMO00123" at bounding box center [373, 87] width 513 height 9
click at [141, 87] on p "LCMO00123" at bounding box center [373, 87] width 513 height 9
click at [140, 86] on p "LCMO00123" at bounding box center [373, 87] width 513 height 9
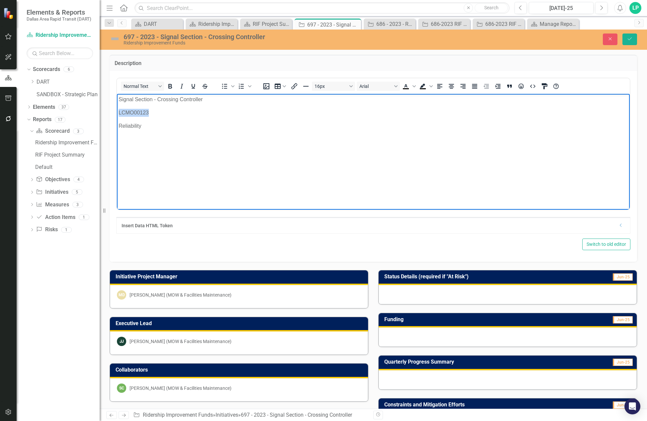
drag, startPoint x: 151, startPoint y: 113, endPoint x: 119, endPoint y: 113, distance: 32.2
click at [119, 113] on p "LCMO00123" at bounding box center [373, 113] width 509 height 8
copy p "LCMO00123"
click at [340, 65] on h3 "Description" at bounding box center [373, 63] width 517 height 6
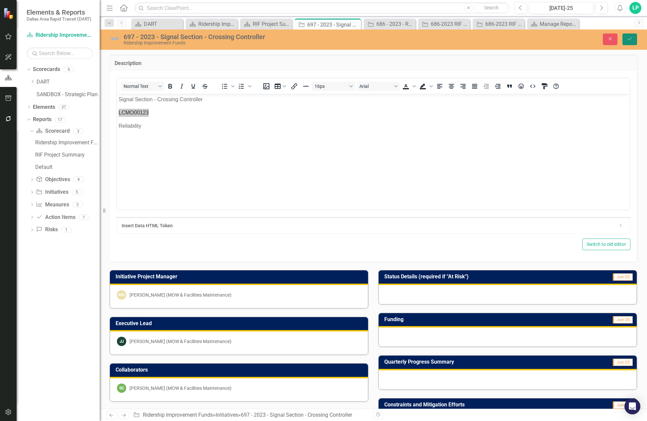
click at [628, 41] on icon "Save" at bounding box center [630, 39] width 6 height 5
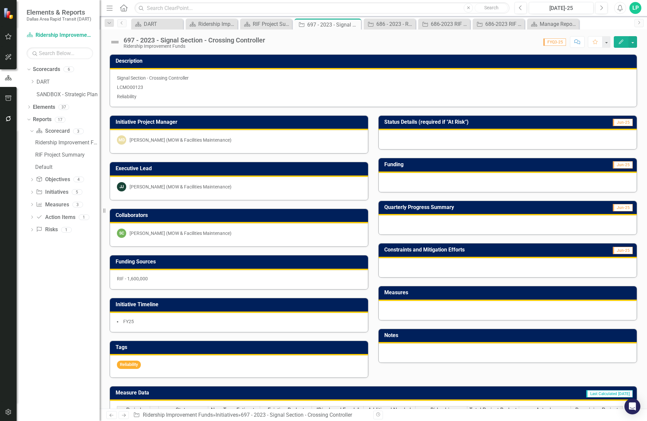
click at [313, 42] on div "Score: 0.00 FYQ3-25 Completed Comment Favorite Edit" at bounding box center [452, 41] width 369 height 11
click at [521, 6] on icon "Previous" at bounding box center [521, 8] width 4 height 6
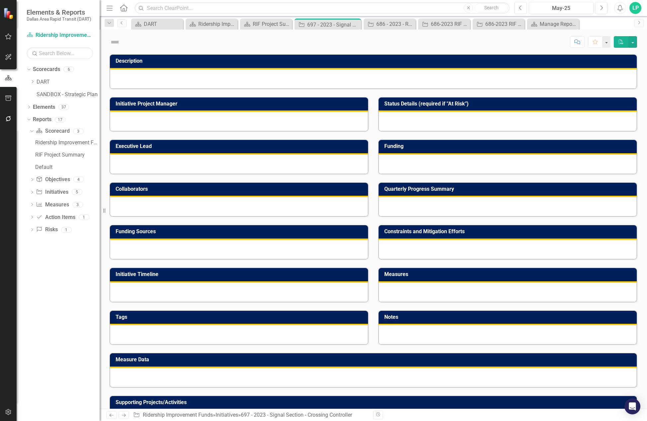
click at [521, 6] on icon "Previous" at bounding box center [521, 8] width 4 height 6
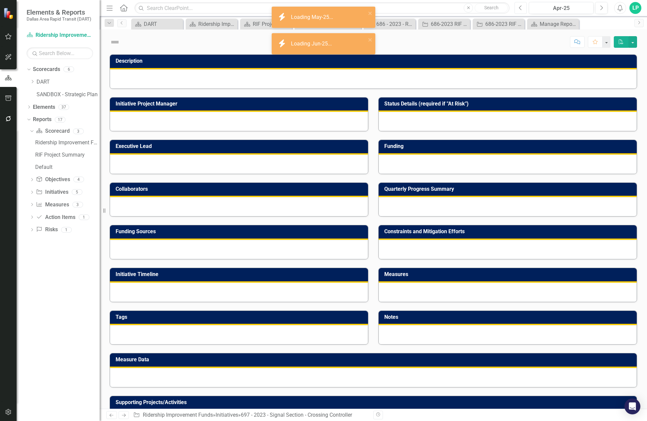
click at [521, 6] on icon "Previous" at bounding box center [521, 8] width 4 height 6
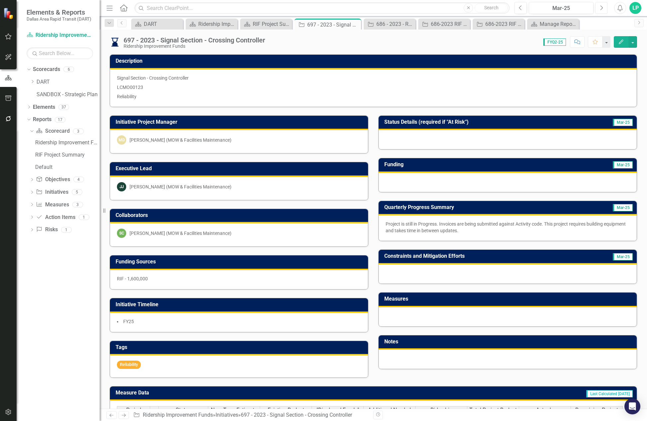
click at [599, 7] on icon "Next" at bounding box center [601, 8] width 4 height 6
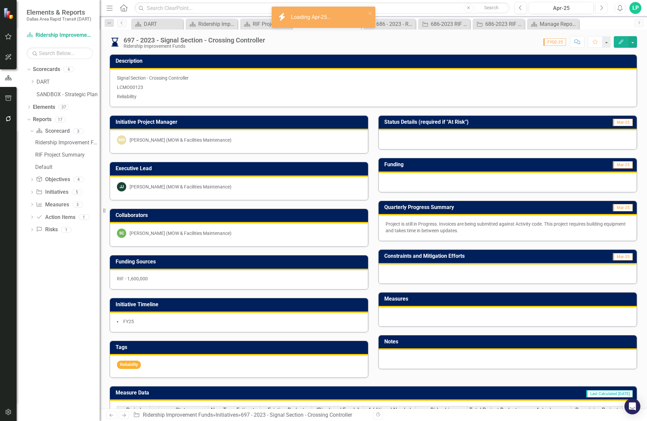
click at [599, 7] on icon "Next" at bounding box center [601, 8] width 4 height 6
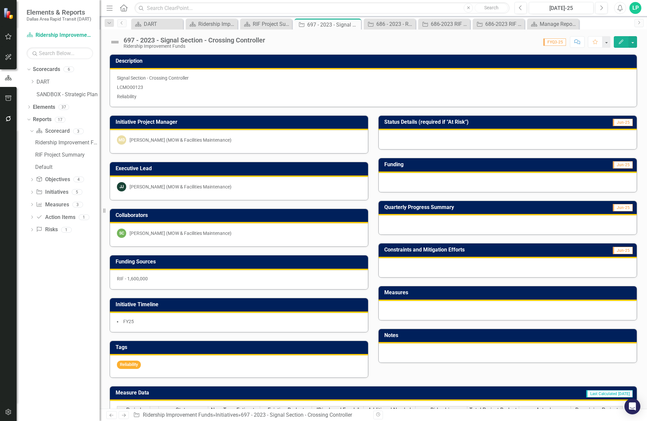
click at [117, 42] on img at bounding box center [115, 42] width 11 height 11
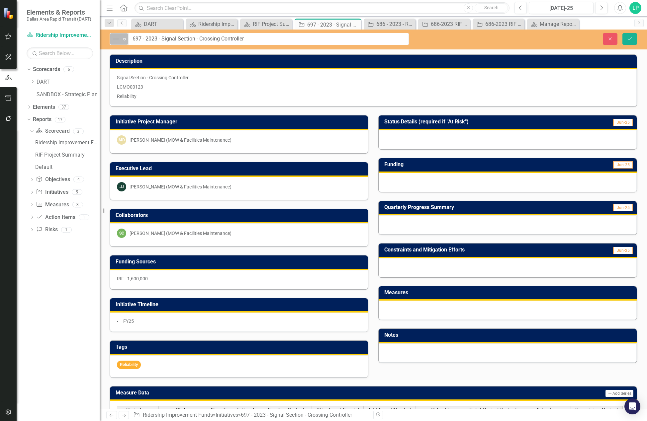
click at [125, 38] on icon "Expand" at bounding box center [124, 39] width 7 height 5
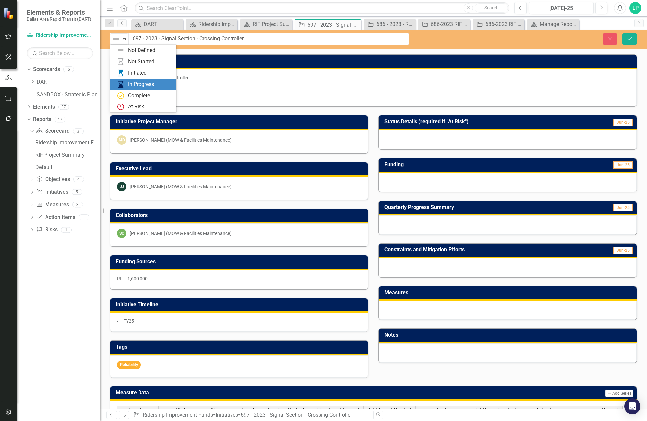
click at [133, 82] on div "In Progress" at bounding box center [141, 85] width 26 height 8
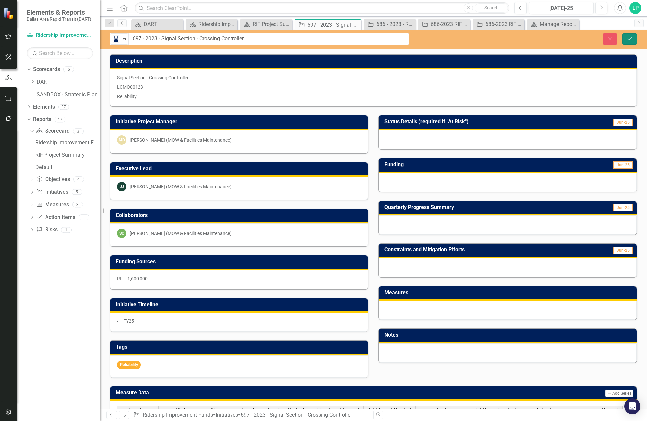
click at [632, 37] on icon "Save" at bounding box center [630, 39] width 6 height 5
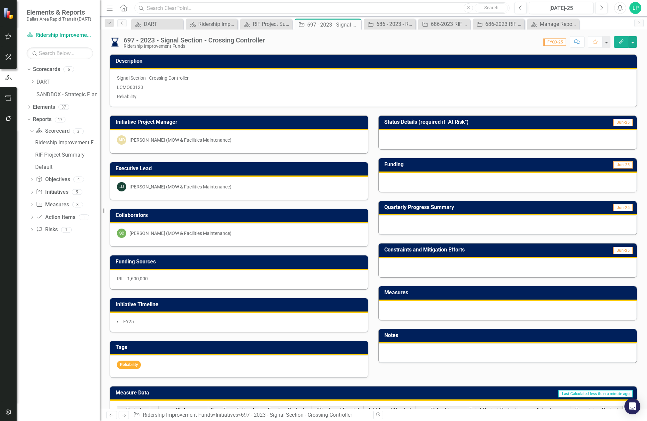
click at [162, 8] on input "text" at bounding box center [321, 8] width 375 height 12
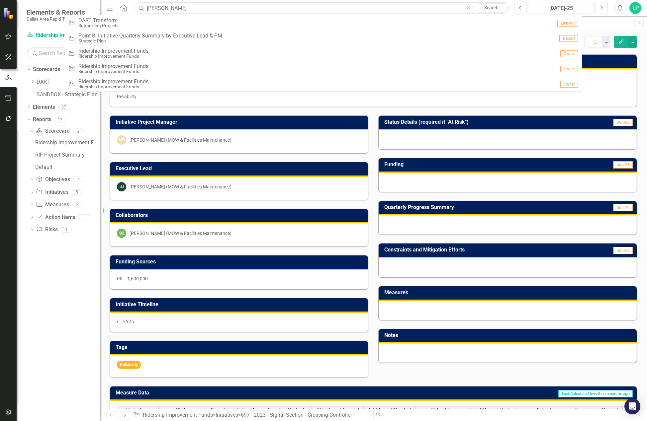
type input "martin"
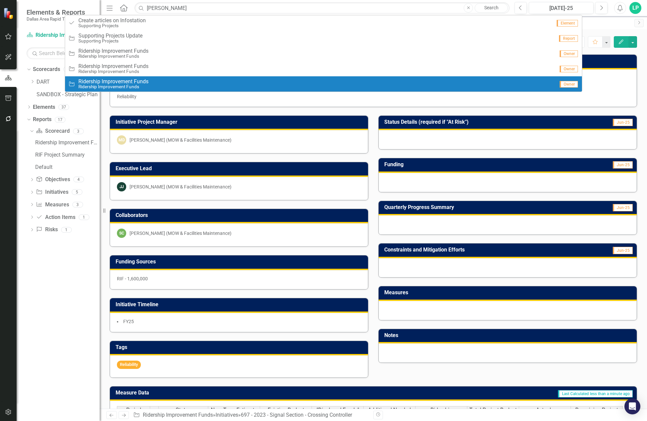
click at [636, 95] on div "Description Signal Section - Crossing Controller LCMO00123 Reliability" at bounding box center [373, 76] width 537 height 61
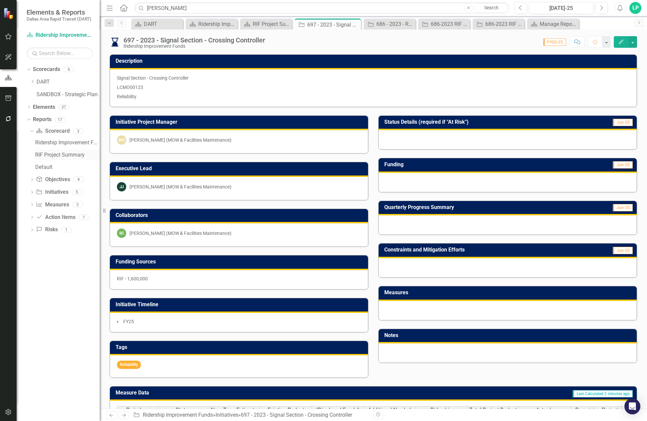
click at [61, 152] on link "RIF Project Summary" at bounding box center [67, 155] width 66 height 11
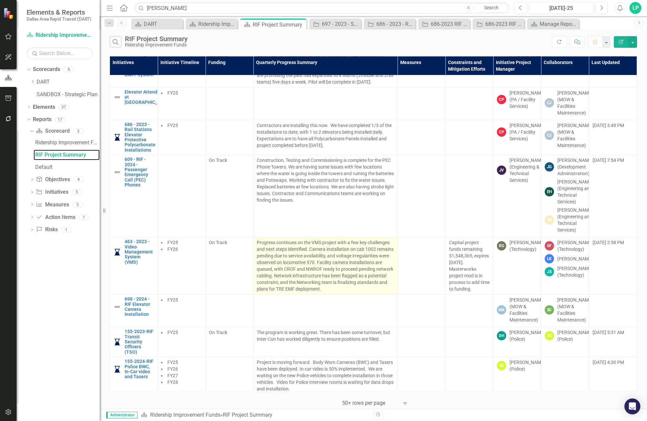
scroll to position [896, 0]
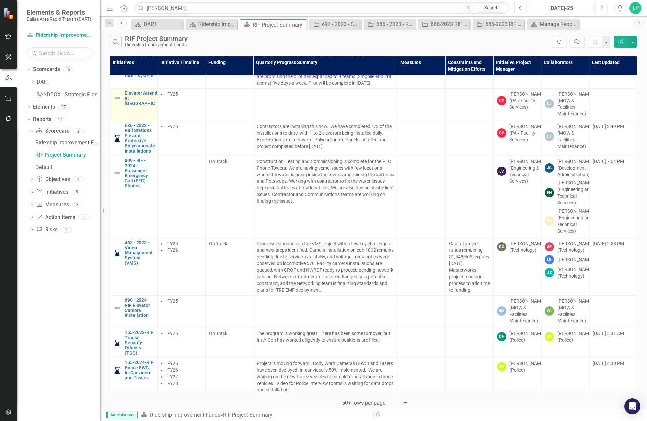
click at [116, 102] on img at bounding box center [117, 98] width 8 height 8
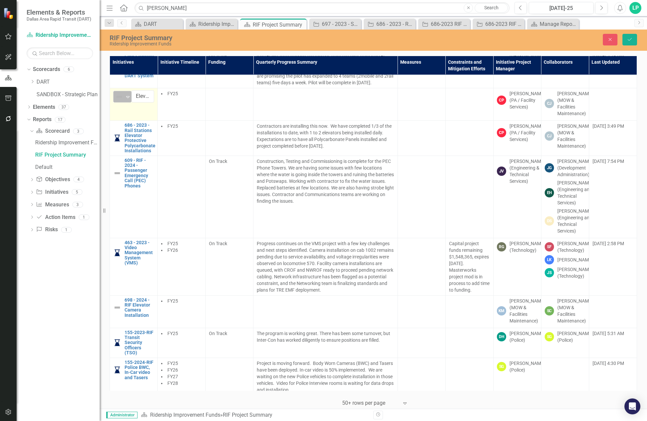
click at [126, 100] on icon "Expand" at bounding box center [128, 96] width 7 height 5
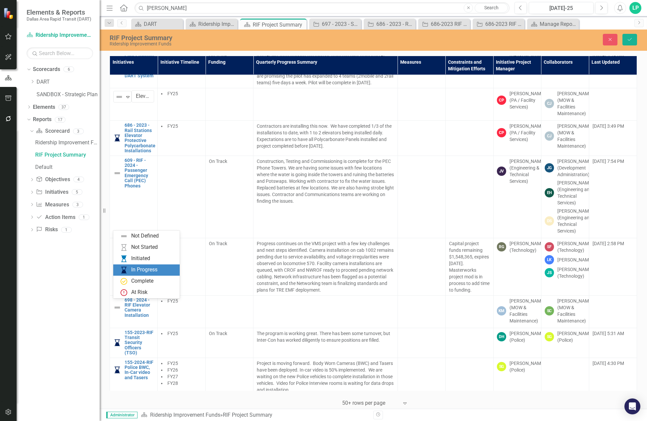
click at [131, 265] on div "In Progress" at bounding box center [146, 270] width 66 height 11
click at [635, 40] on button "Save" at bounding box center [629, 40] width 15 height 12
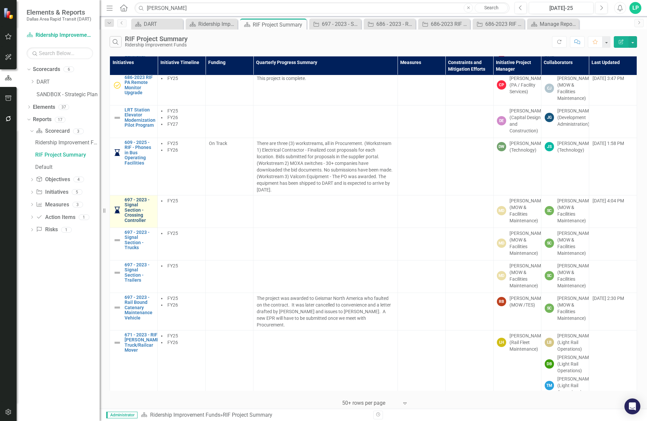
scroll to position [133, 0]
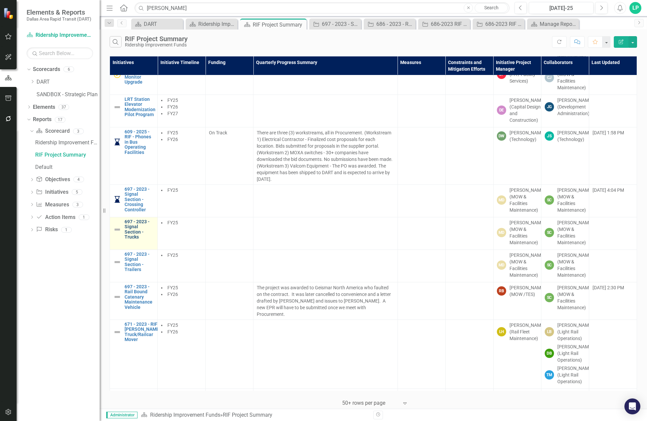
click at [136, 240] on link "697 - 2023 - Signal Section - Trucks" at bounding box center [140, 230] width 30 height 21
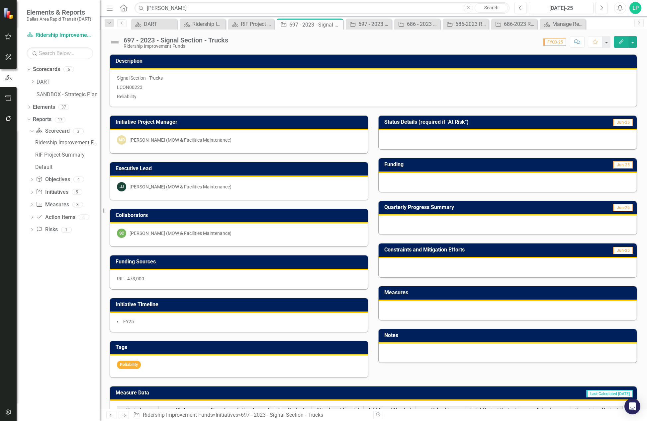
click at [142, 87] on p "LCON00223" at bounding box center [373, 87] width 513 height 9
click at [140, 88] on p "LCON00223" at bounding box center [373, 87] width 513 height 9
click at [124, 83] on p "LCON00223" at bounding box center [373, 87] width 513 height 9
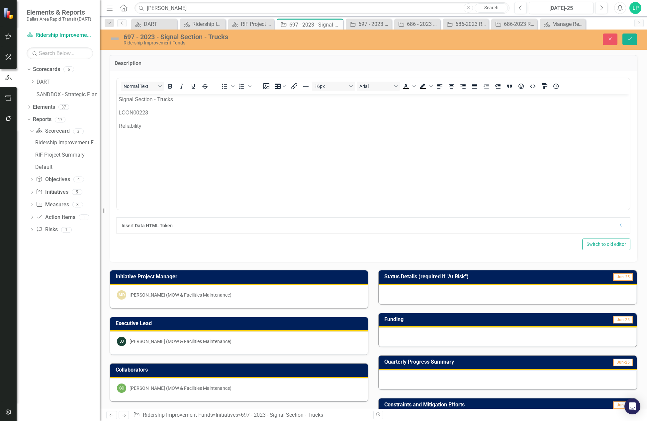
drag, startPoint x: 240, startPoint y: 177, endPoint x: 150, endPoint y: 111, distance: 112.2
click at [151, 111] on p "LCON00223" at bounding box center [373, 113] width 509 height 8
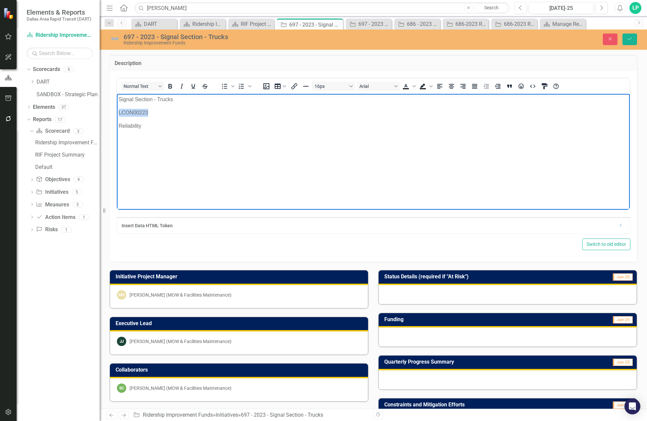
drag, startPoint x: 151, startPoint y: 112, endPoint x: 116, endPoint y: 112, distance: 34.5
click at [117, 112] on html "Signal Section - Trucks LCON00223 Reliability" at bounding box center [373, 144] width 513 height 100
copy p "LCON00223"
click at [631, 39] on icon "Save" at bounding box center [630, 39] width 6 height 5
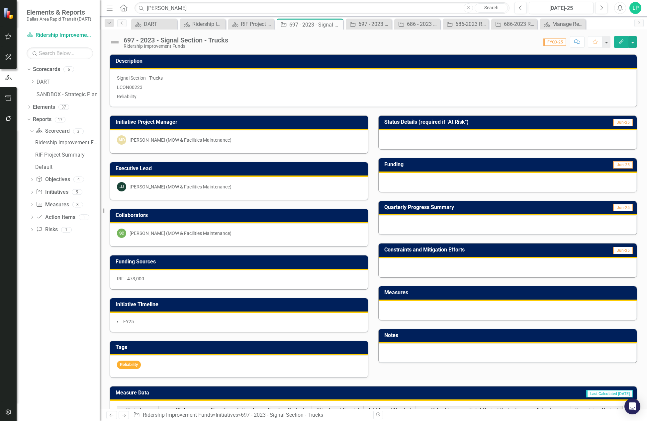
click at [116, 43] on img at bounding box center [115, 42] width 11 height 11
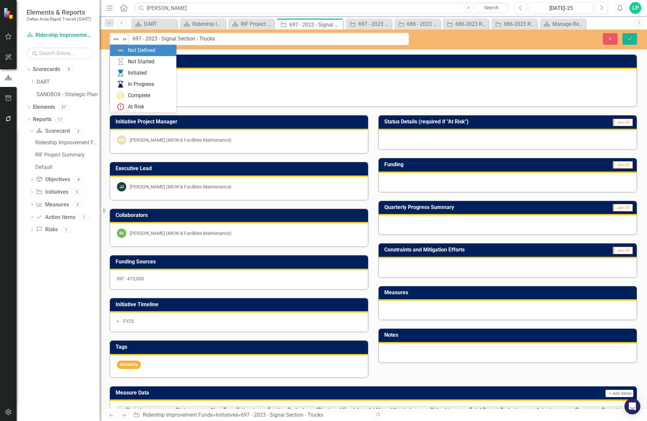
click at [123, 39] on icon "Expand" at bounding box center [124, 39] width 7 height 5
drag, startPoint x: 136, startPoint y: 83, endPoint x: 141, endPoint y: 83, distance: 5.7
click at [136, 83] on div "In Progress" at bounding box center [141, 85] width 26 height 8
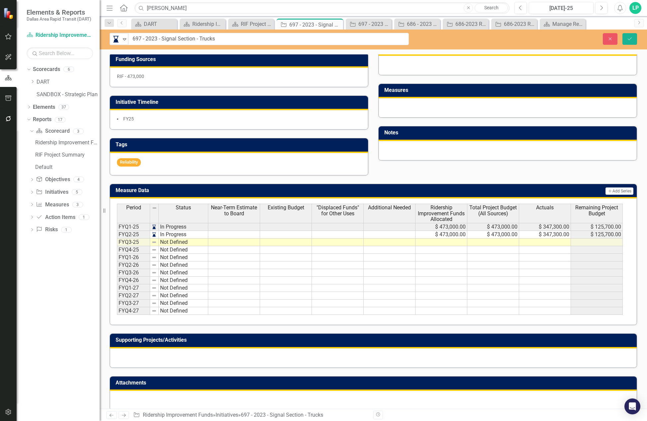
scroll to position [211, 0]
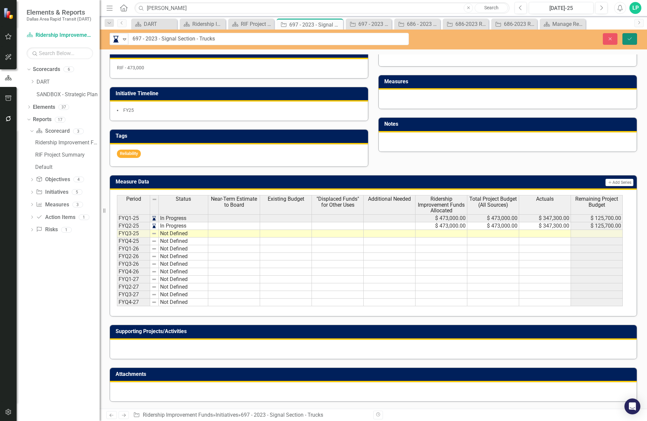
click at [634, 38] on button "Save" at bounding box center [629, 39] width 15 height 12
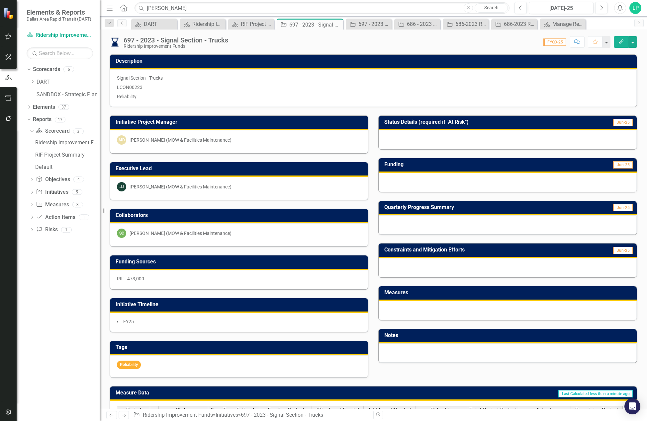
click at [64, 149] on div "Ridership Improvement Funds RIF Project Summary Default" at bounding box center [65, 154] width 70 height 35
click at [63, 153] on div "RIF Project Summary" at bounding box center [67, 155] width 64 height 6
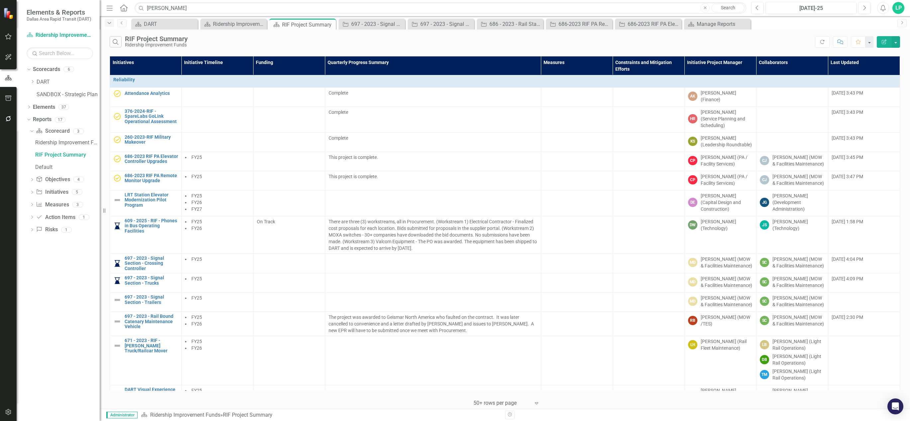
click at [110, 24] on icon "Dropdown" at bounding box center [109, 23] width 6 height 5
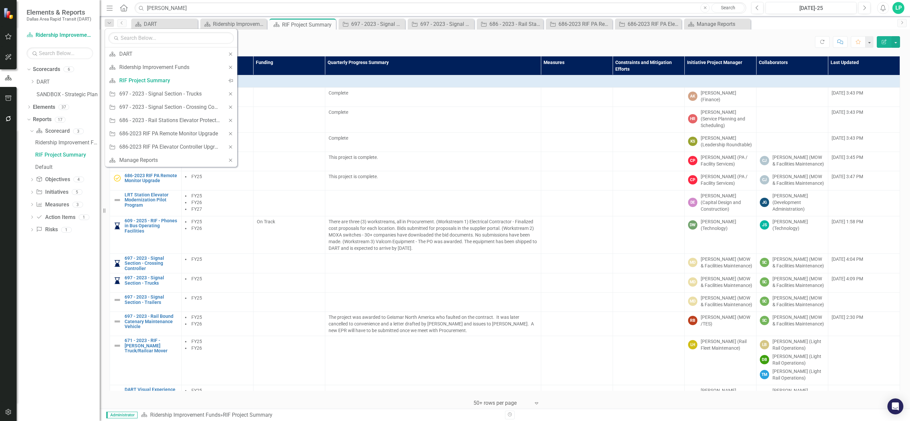
click at [95, 28] on div "Elements & Reports Dallas Area Rapid Transit (DART)" at bounding box center [58, 15] width 83 height 30
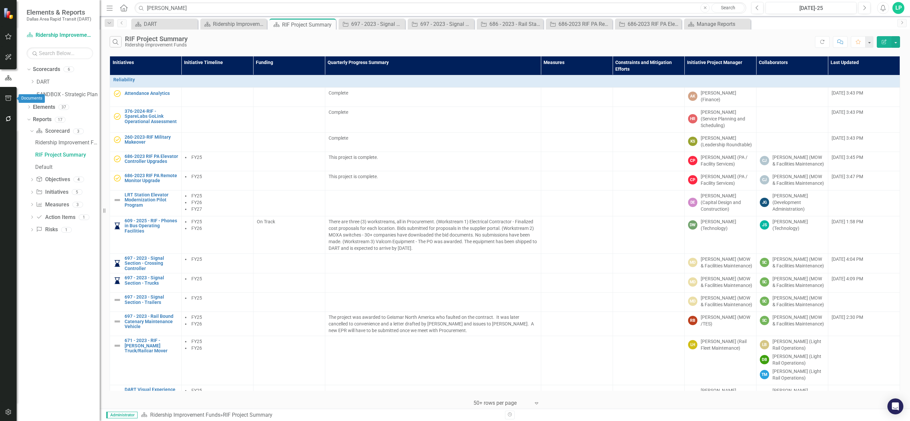
click at [8, 92] on button "button" at bounding box center [8, 99] width 15 height 14
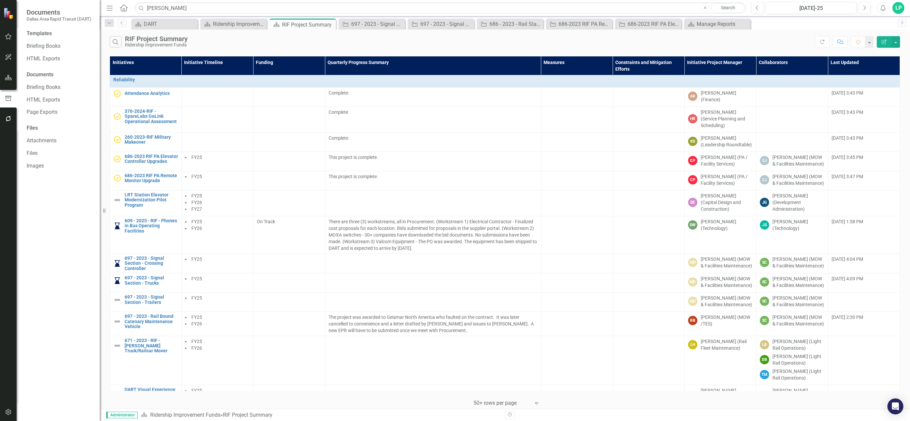
click at [13, 212] on div at bounding box center [8, 266] width 17 height 273
click at [107, 7] on icon "Menu" at bounding box center [109, 7] width 9 height 7
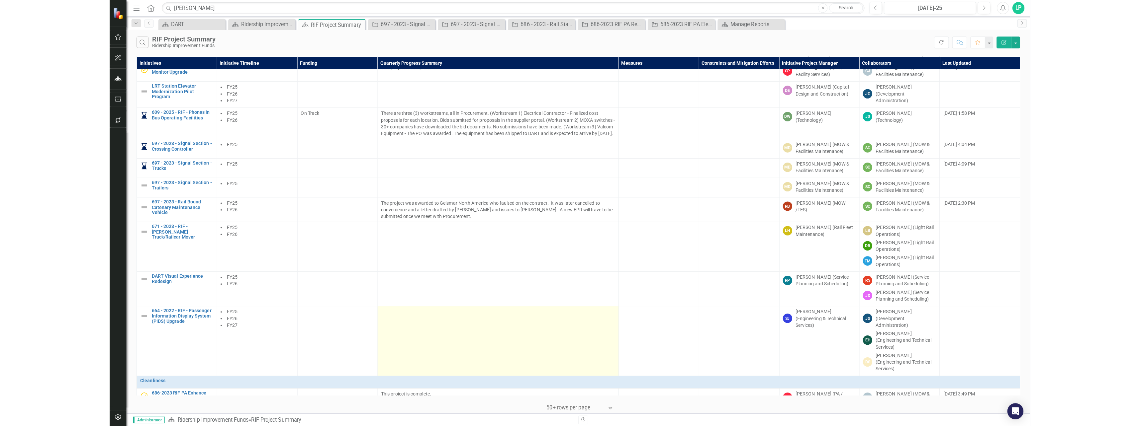
scroll to position [199, 0]
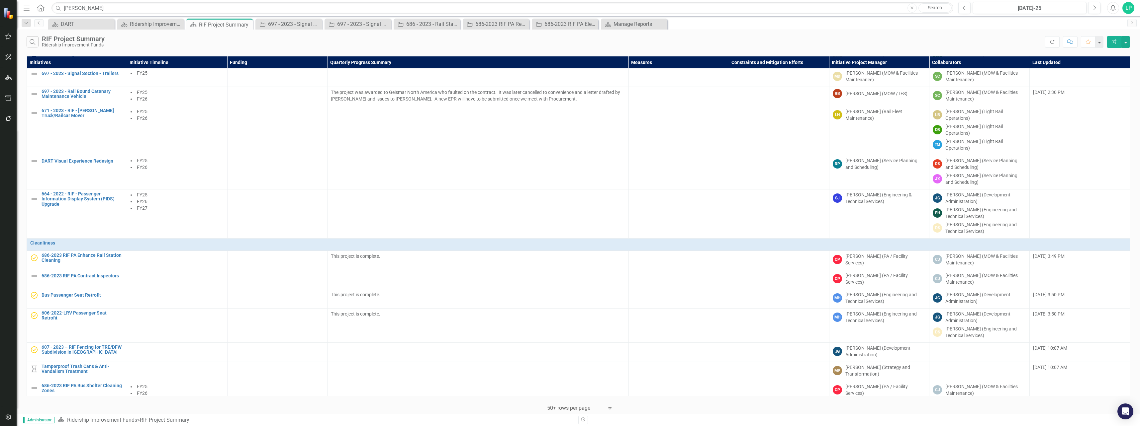
click at [611, 409] on icon "Expand" at bounding box center [609, 408] width 7 height 5
click at [594, 395] on div "Display All Rows" at bounding box center [581, 397] width 62 height 8
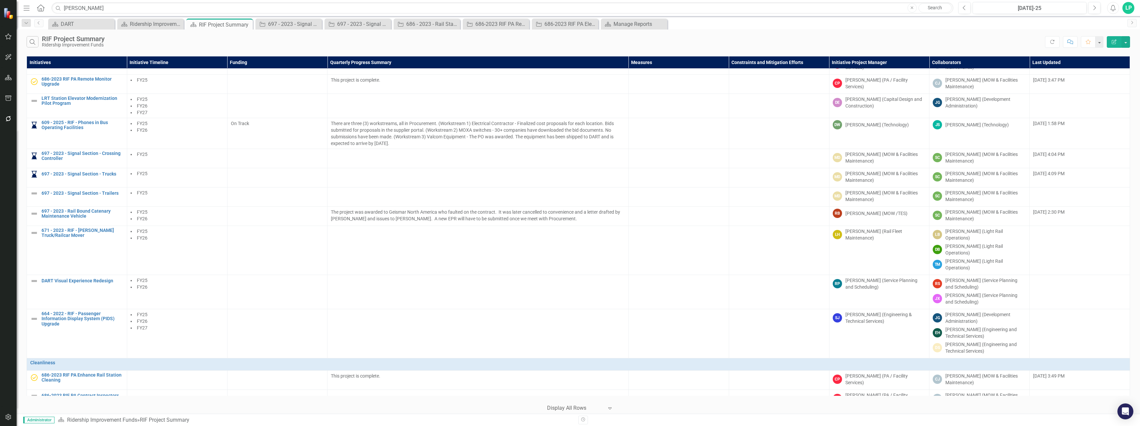
scroll to position [0, 0]
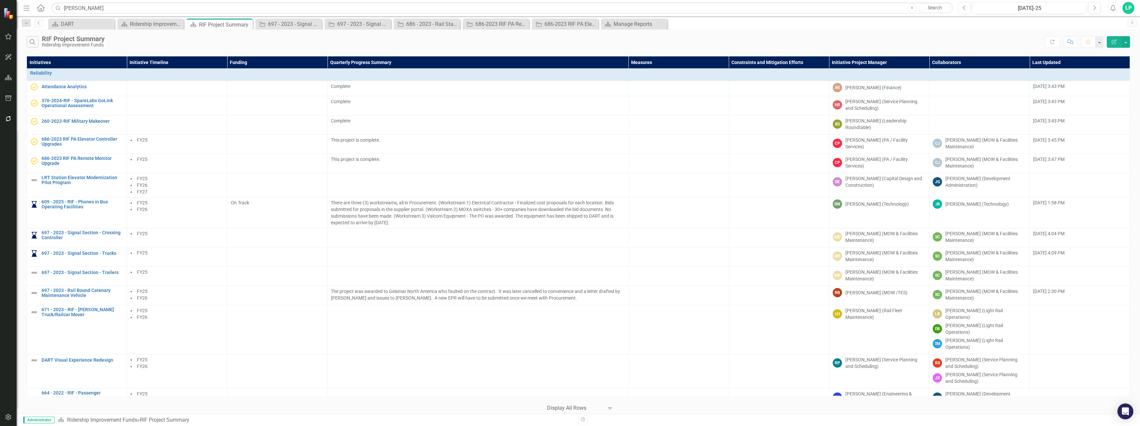
drag, startPoint x: 22, startPoint y: 50, endPoint x: 150, endPoint y: 40, distance: 128.6
click at [150, 40] on div "Search RIF Project Summary Ridership Improvement Funds" at bounding box center [536, 41] width 1018 height 11
click at [25, 8] on icon "Menu" at bounding box center [26, 7] width 9 height 7
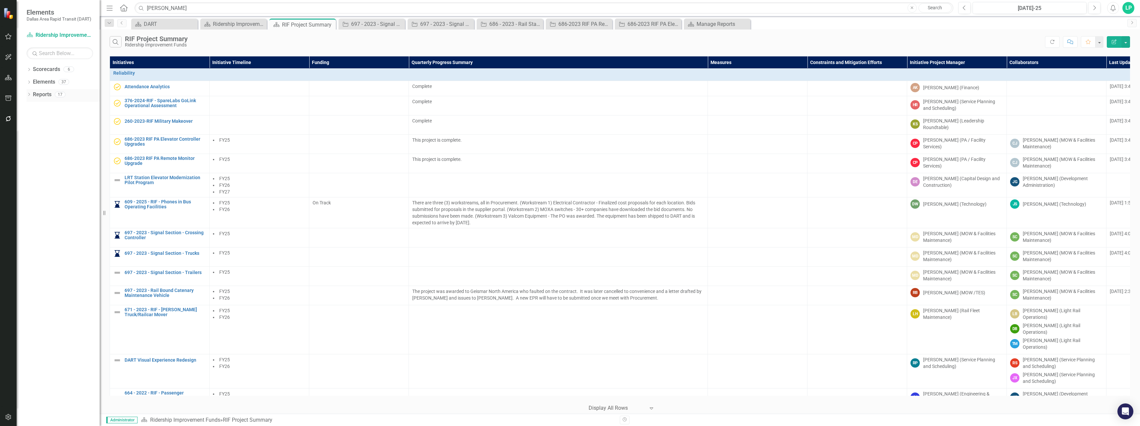
click at [34, 94] on link "Reports" at bounding box center [42, 95] width 19 height 8
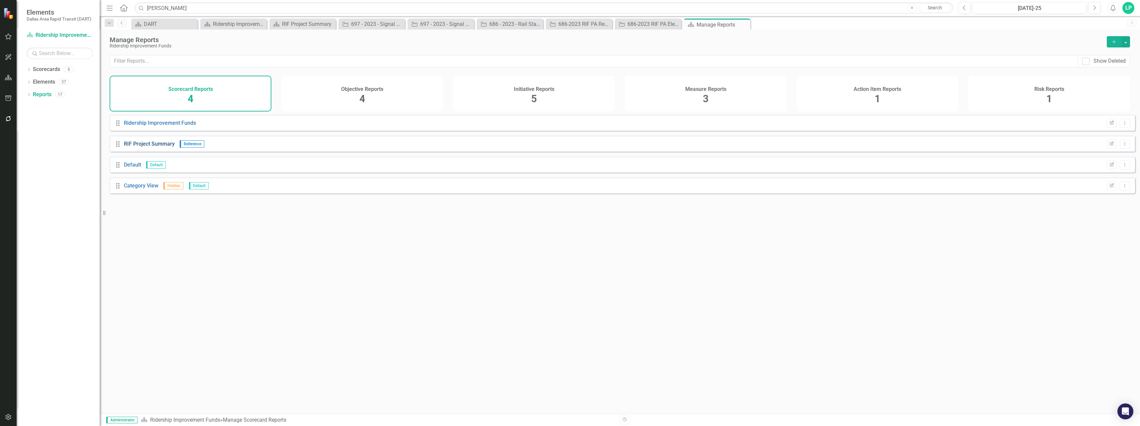
click at [148, 147] on link "RIF Project Summary" at bounding box center [149, 144] width 51 height 6
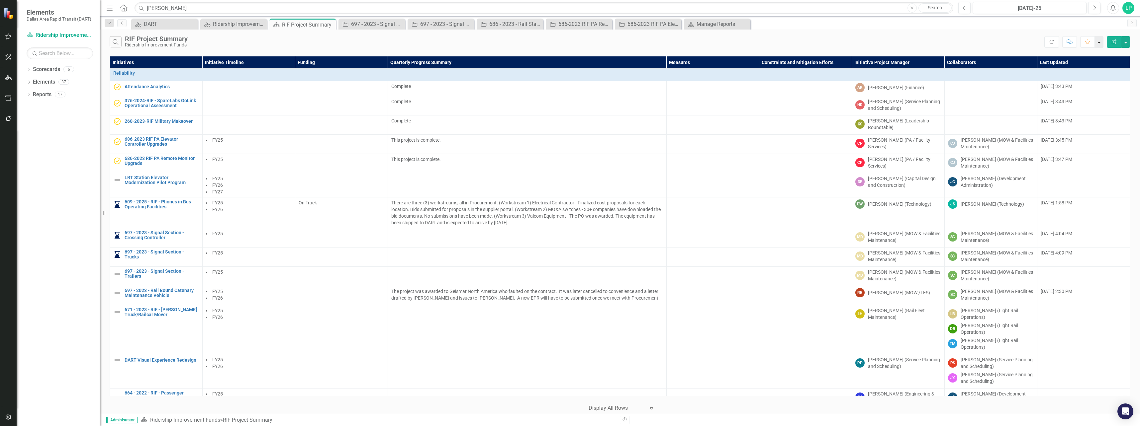
click at [647, 43] on button "button" at bounding box center [1099, 42] width 9 height 12
click at [647, 38] on div "Search RIF Project Summary Ridership Improvement Funds" at bounding box center [577, 41] width 935 height 11
click at [647, 43] on button "button" at bounding box center [1125, 42] width 9 height 12
click at [647, 79] on link "Excel Export to Excel" at bounding box center [1103, 80] width 52 height 12
drag, startPoint x: 573, startPoint y: 25, endPoint x: 578, endPoint y: 26, distance: 5.0
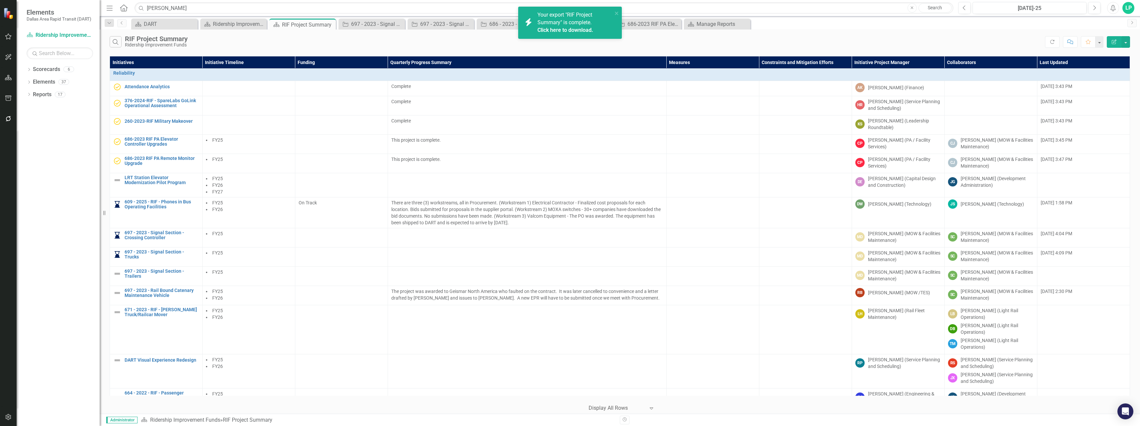
click at [574, 25] on span "Your export "RIF Project Summary" is complete. Click here to download." at bounding box center [573, 23] width 73 height 23
click at [555, 28] on link "Click here to download." at bounding box center [565, 30] width 56 height 6
